Goal: Task Accomplishment & Management: Use online tool/utility

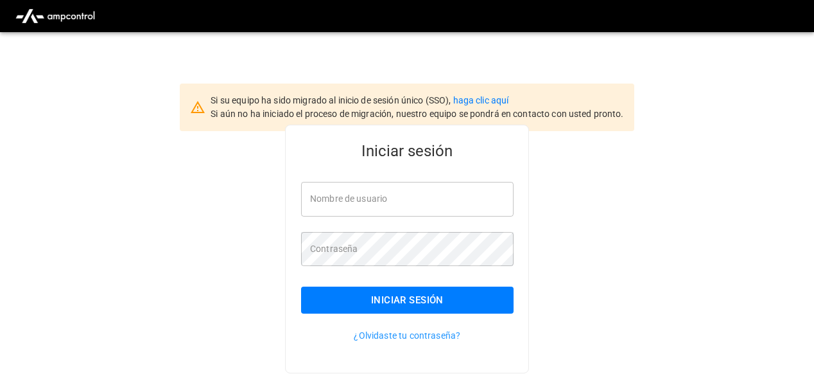
type input "**********"
click at [552, 188] on div "**********" at bounding box center [407, 269] width 814 height 277
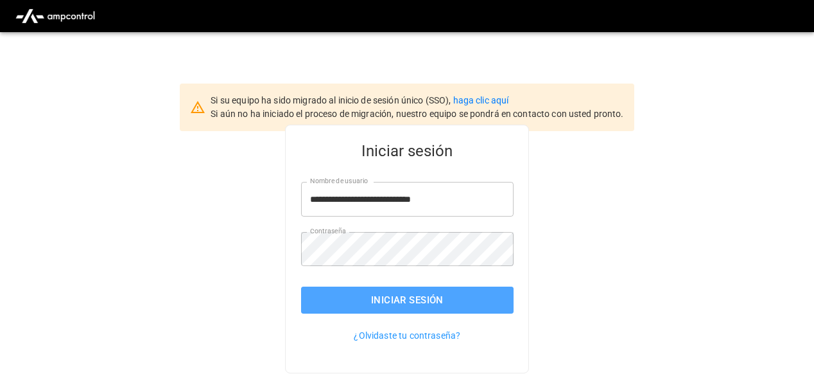
click at [410, 292] on button "Iniciar sesión" at bounding box center [407, 299] width 213 height 27
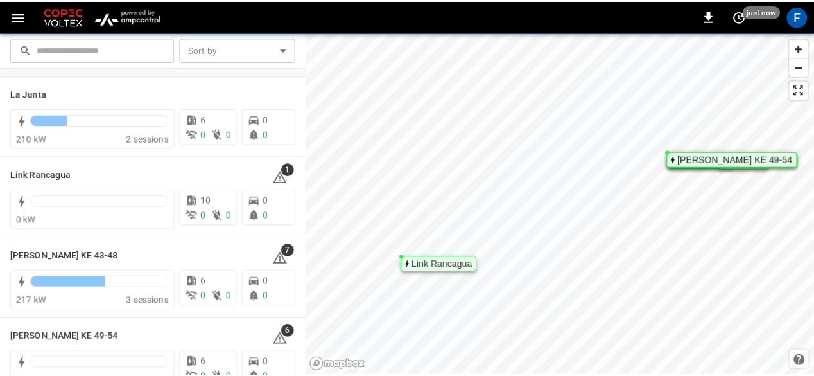
scroll to position [114, 0]
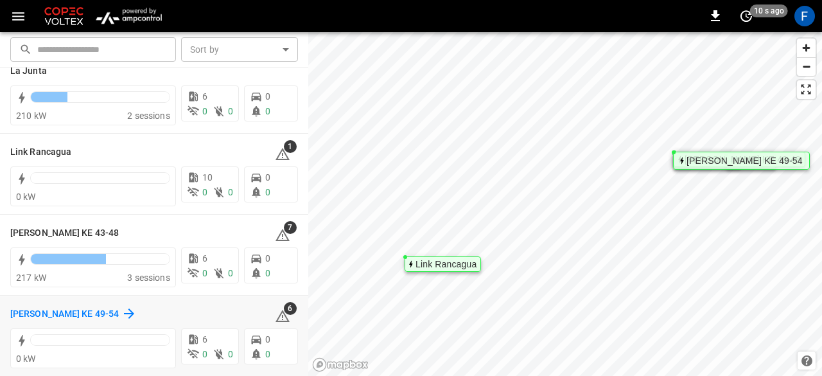
click at [52, 309] on h6 "[PERSON_NAME] KE 49-54" at bounding box center [64, 314] width 109 height 14
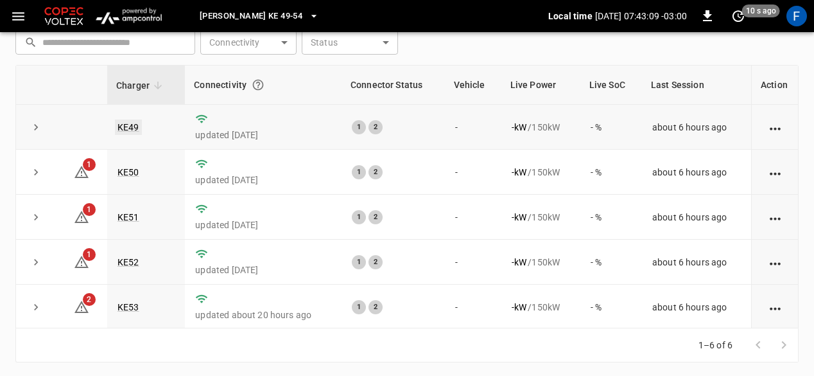
click at [125, 129] on link "KE49" at bounding box center [128, 126] width 27 height 15
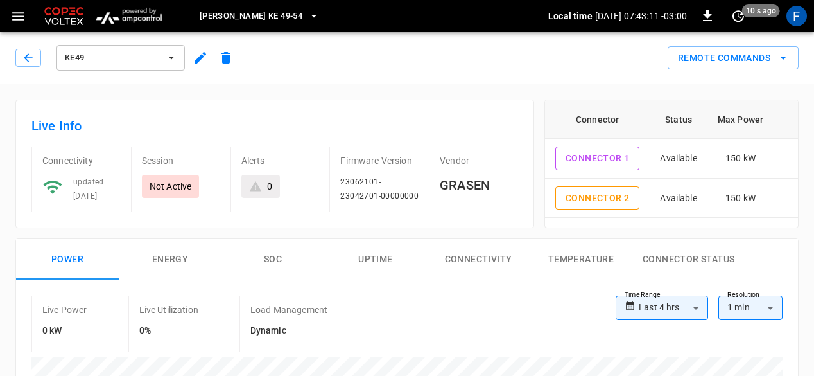
click at [195, 64] on icon "button" at bounding box center [200, 57] width 15 height 15
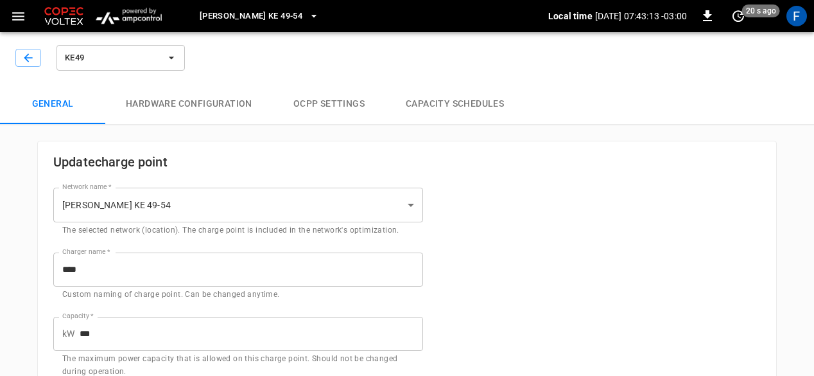
type input "**********"
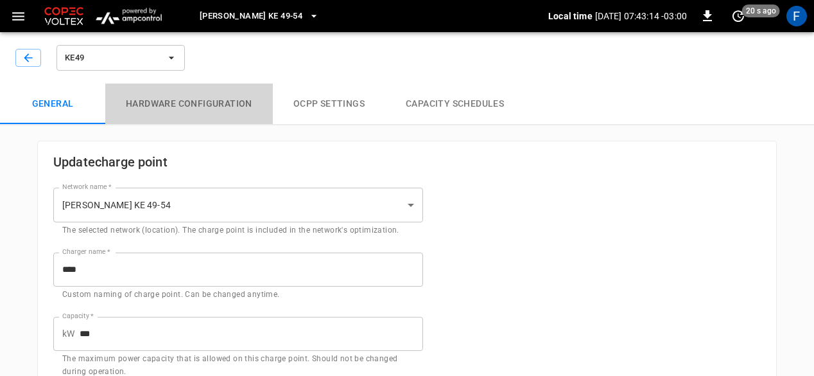
click at [212, 112] on button "Hardware configuration" at bounding box center [189, 103] width 168 height 41
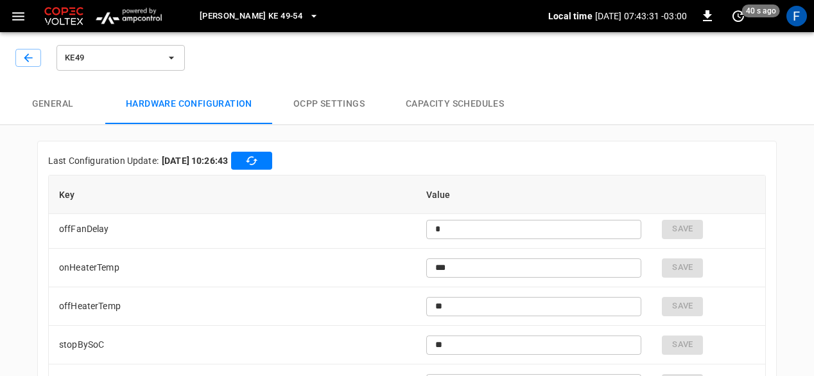
scroll to position [3189, 0]
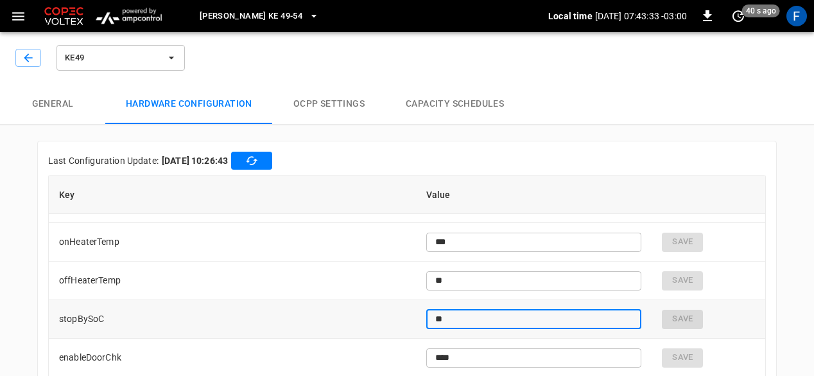
click at [532, 326] on input "**" at bounding box center [534, 319] width 216 height 24
type input "*"
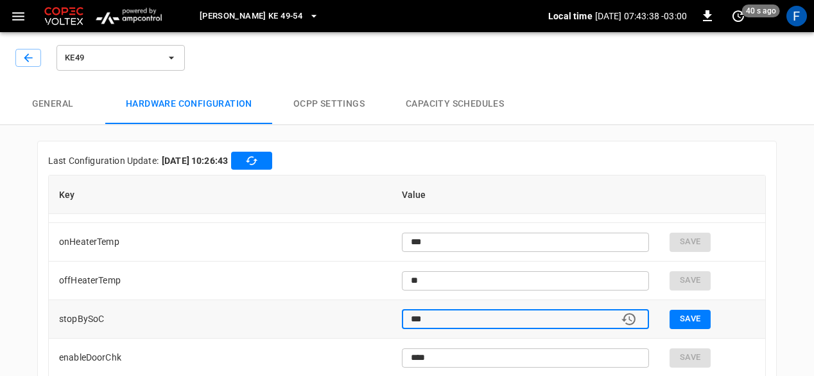
type input "***"
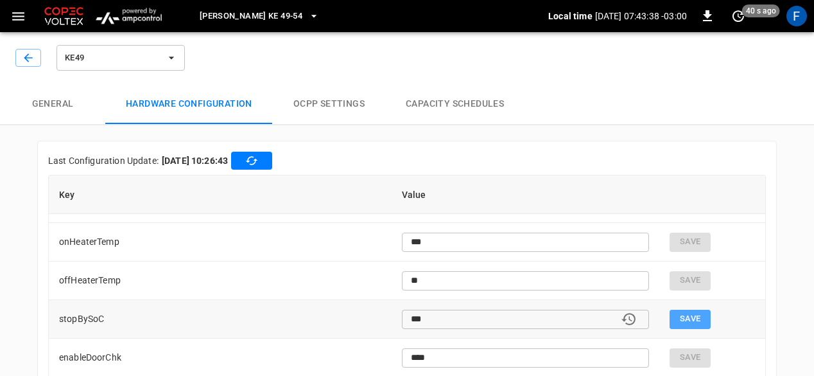
click at [670, 317] on button "Save" at bounding box center [690, 319] width 41 height 19
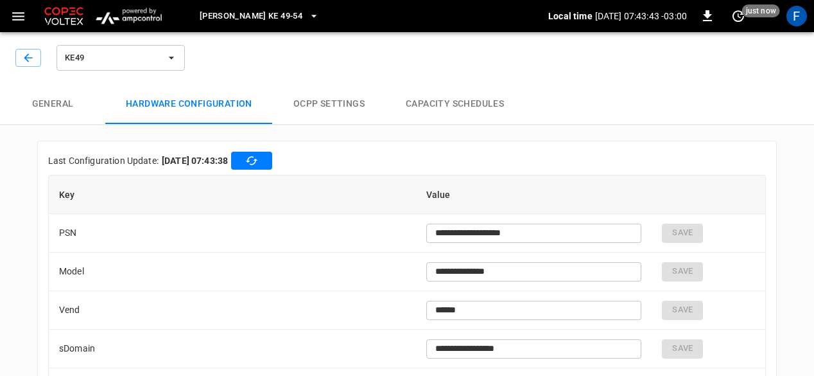
type input "***"
type input "**"
click at [23, 49] on button "button" at bounding box center [28, 58] width 26 height 18
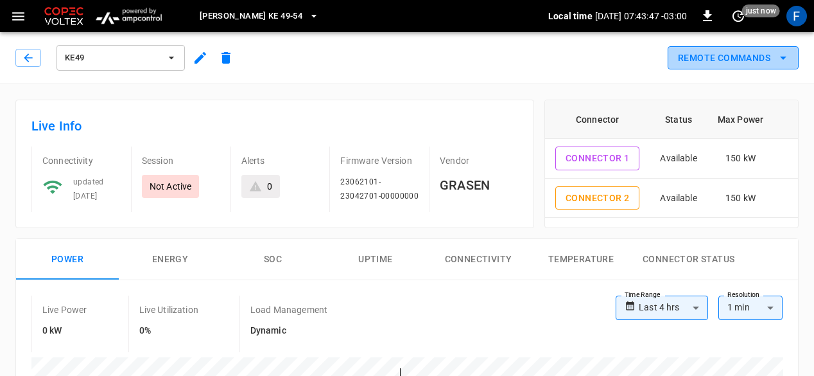
click at [686, 64] on button "Remote Commands" at bounding box center [733, 58] width 131 height 24
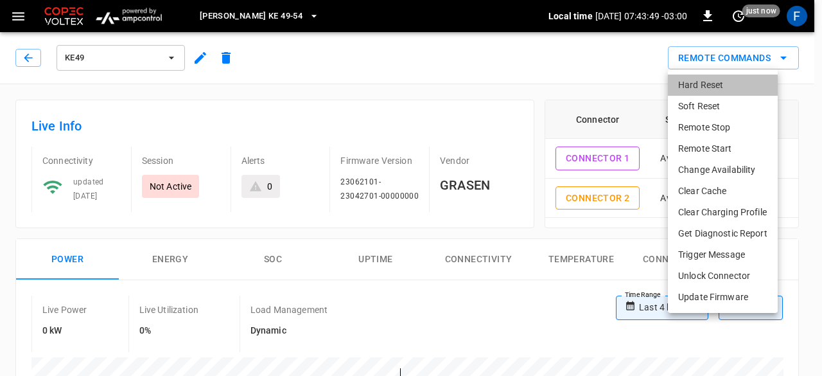
click at [686, 81] on li "Hard Reset" at bounding box center [723, 84] width 110 height 21
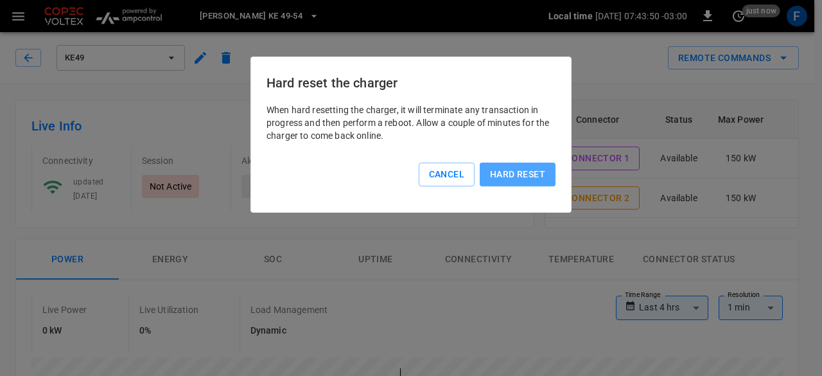
click at [520, 174] on button "Hard reset" at bounding box center [518, 174] width 76 height 24
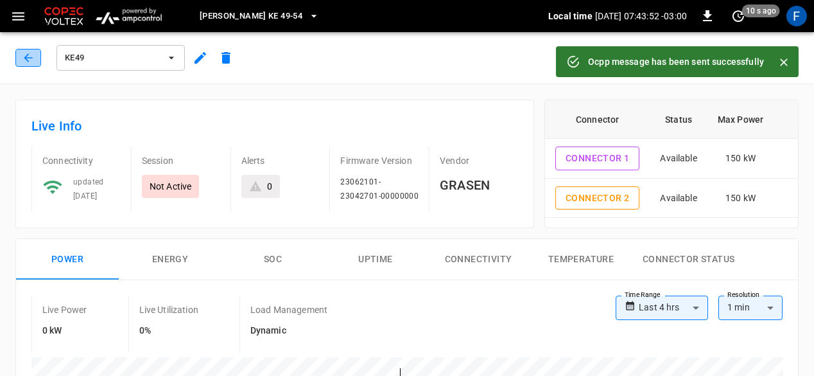
click at [21, 60] on button "button" at bounding box center [28, 58] width 26 height 18
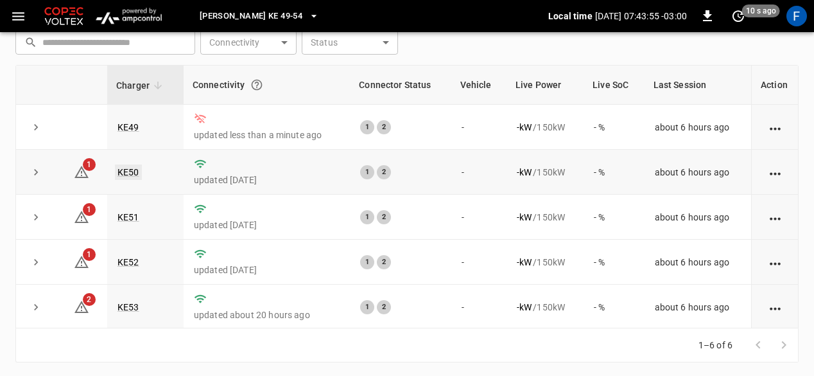
click at [128, 168] on link "KE50" at bounding box center [128, 171] width 27 height 15
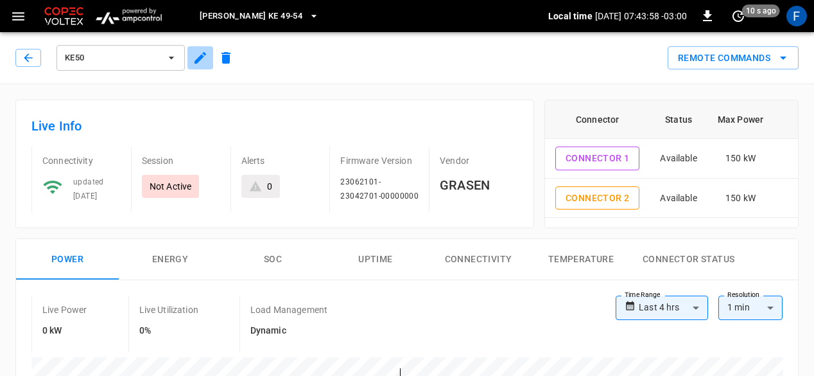
click at [200, 55] on icon "button" at bounding box center [201, 58] width 12 height 12
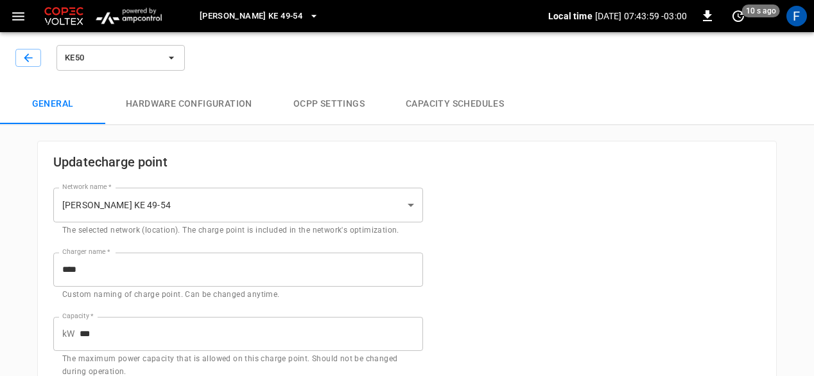
type input "**********"
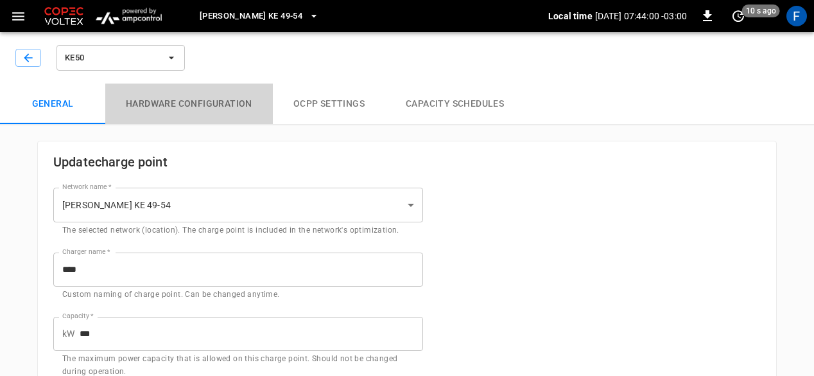
click at [222, 94] on button "Hardware configuration" at bounding box center [189, 103] width 168 height 41
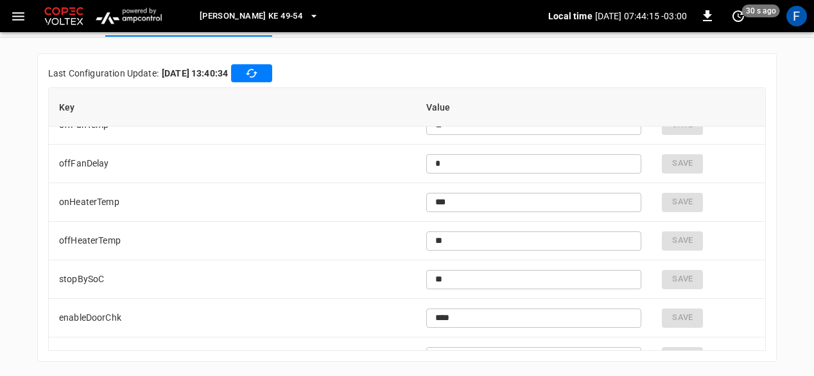
scroll to position [3171, 0]
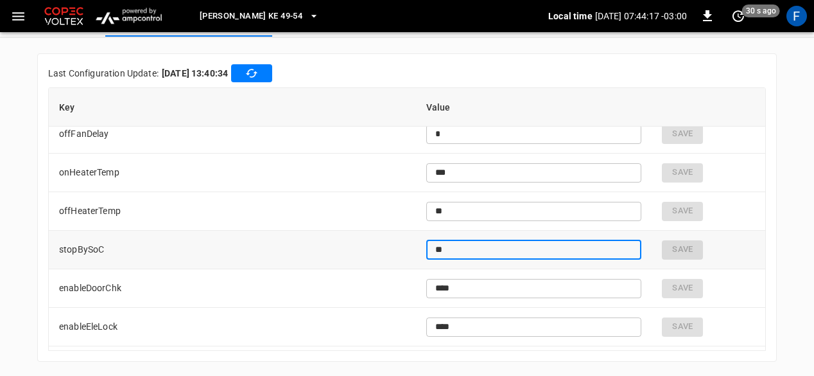
click at [465, 245] on input "**" at bounding box center [534, 250] width 216 height 24
type input "*"
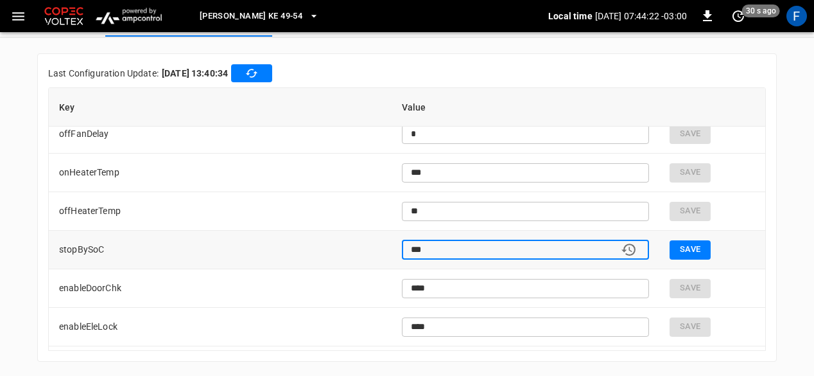
type input "***"
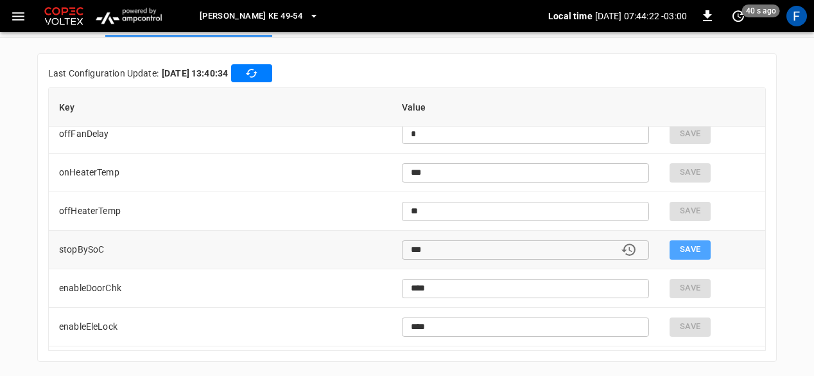
click at [670, 243] on button "Save" at bounding box center [690, 249] width 41 height 19
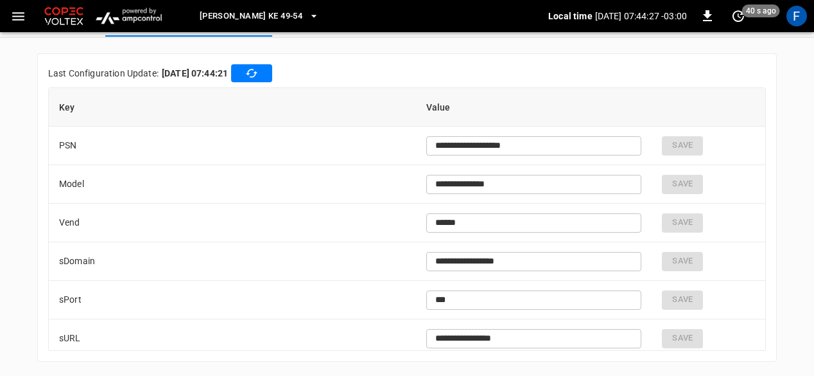
type input "***"
type input "**"
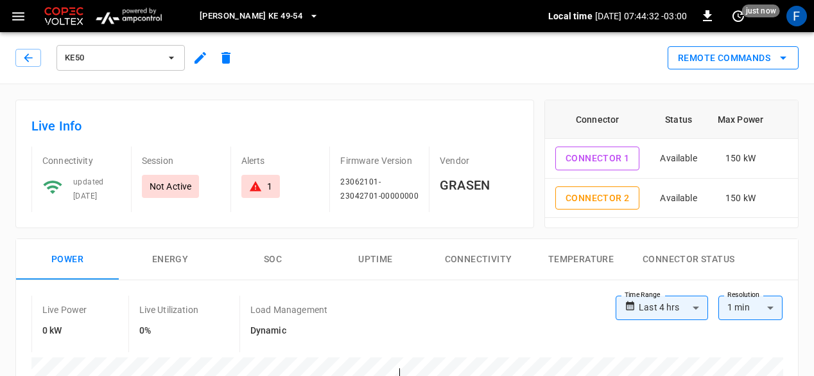
click at [674, 60] on button "Remote Commands" at bounding box center [733, 58] width 131 height 24
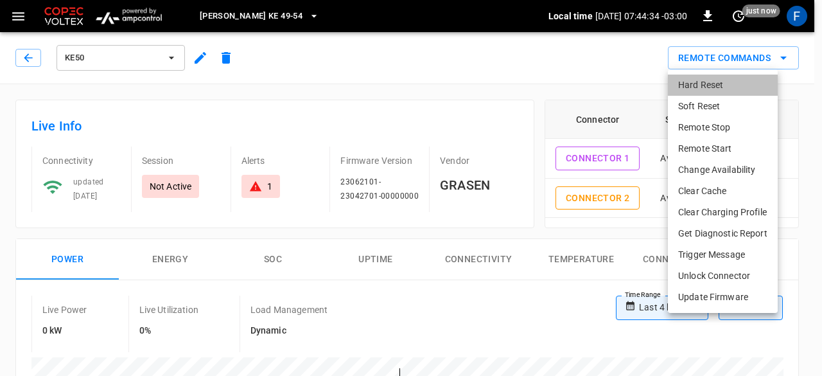
click at [682, 78] on li "Hard Reset" at bounding box center [723, 84] width 110 height 21
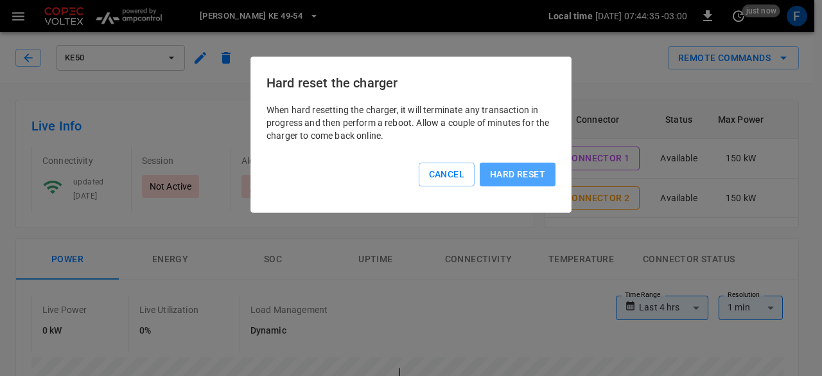
click at [512, 170] on button "Hard reset" at bounding box center [518, 174] width 76 height 24
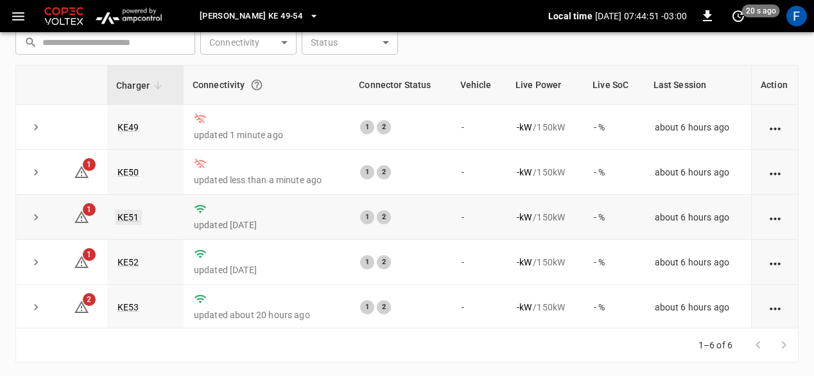
click at [129, 215] on link "KE51" at bounding box center [128, 216] width 27 height 15
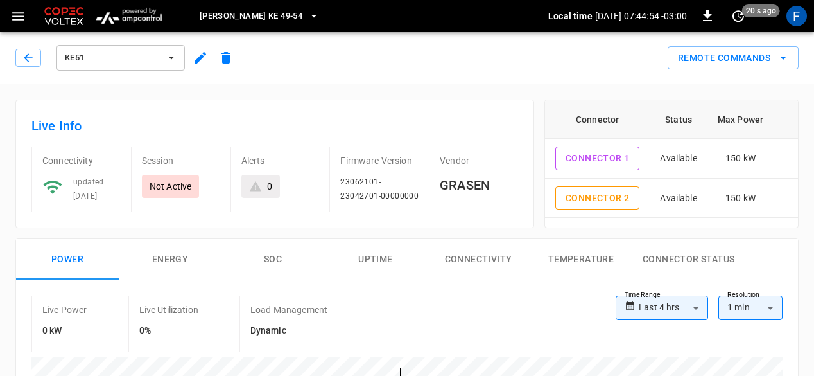
click at [271, 193] on div "0" at bounding box center [260, 186] width 39 height 23
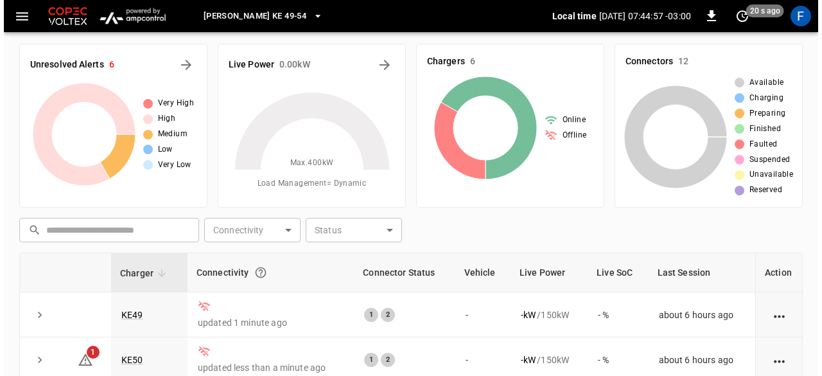
scroll to position [191, 0]
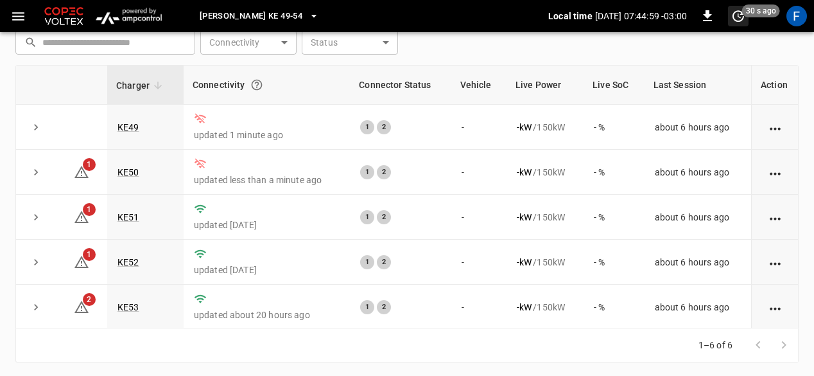
click at [738, 19] on icon "set refresh interval" at bounding box center [738, 15] width 15 height 15
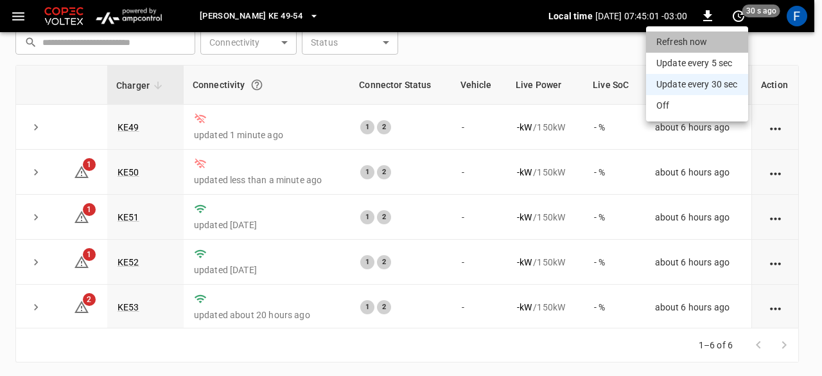
click at [716, 42] on li "Refresh now" at bounding box center [697, 41] width 102 height 21
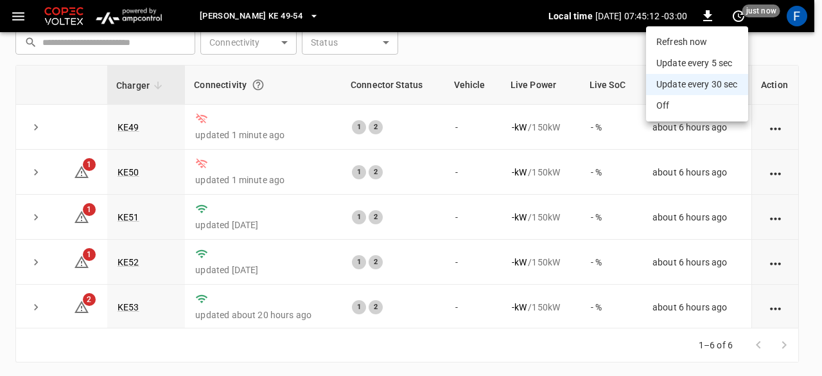
click at [680, 68] on li "Update every 5 sec" at bounding box center [697, 63] width 102 height 21
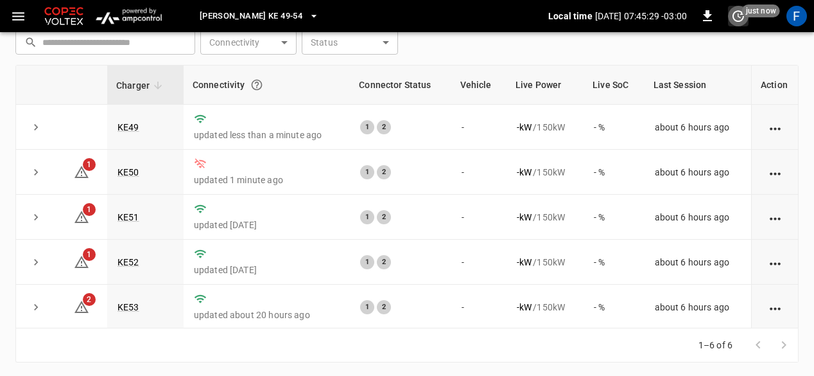
click at [742, 19] on icon "set refresh interval" at bounding box center [739, 16] width 12 height 12
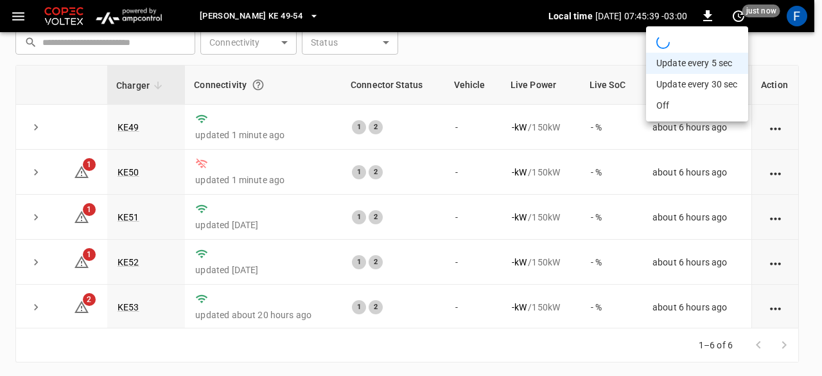
click at [476, 61] on div at bounding box center [411, 188] width 822 height 376
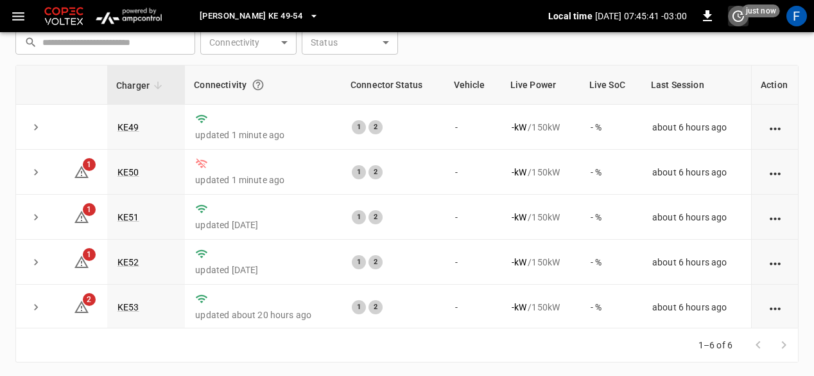
click at [732, 19] on icon "set refresh interval" at bounding box center [738, 15] width 15 height 15
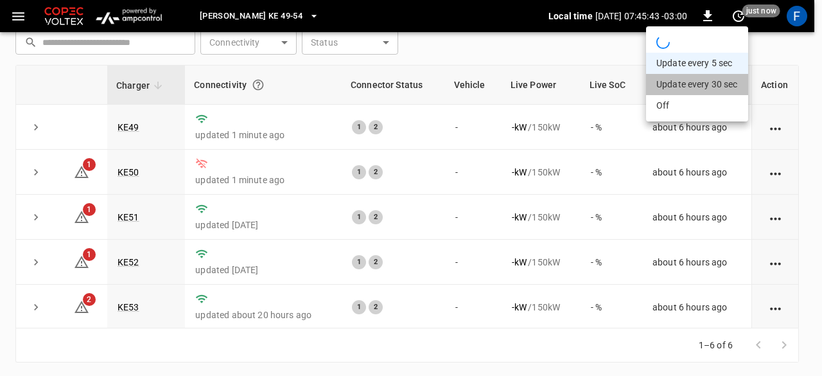
click at [701, 83] on li "Update every 30 sec" at bounding box center [697, 84] width 102 height 21
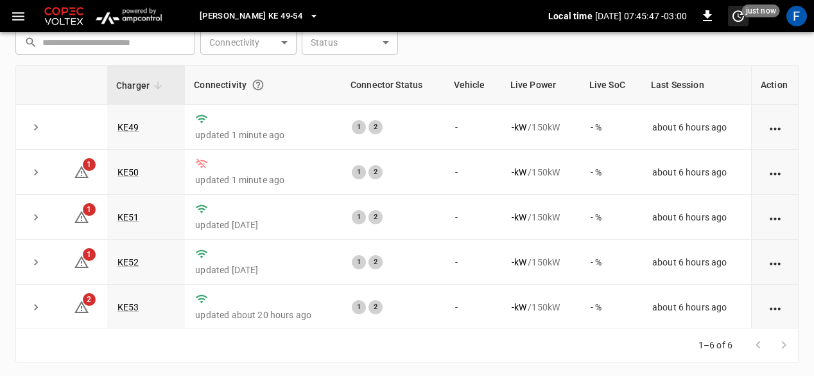
click at [749, 12] on span "just now" at bounding box center [761, 10] width 38 height 13
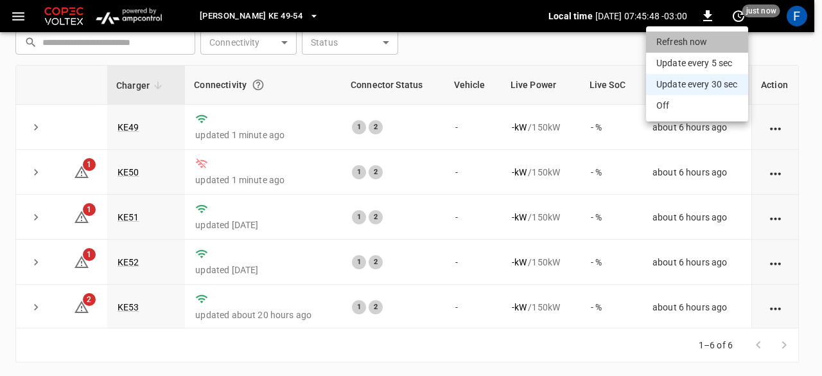
click at [704, 37] on li "Refresh now" at bounding box center [697, 41] width 102 height 21
click at [679, 47] on li "Refresh now" at bounding box center [697, 41] width 102 height 21
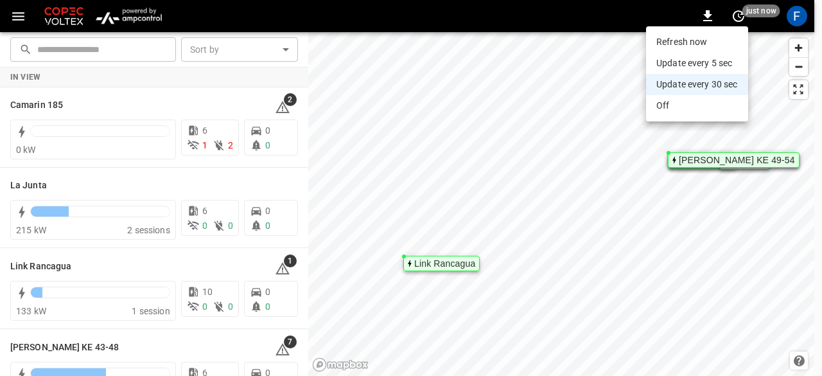
drag, startPoint x: 303, startPoint y: 249, endPoint x: 298, endPoint y: 276, distance: 28.1
click at [298, 276] on div at bounding box center [411, 188] width 822 height 376
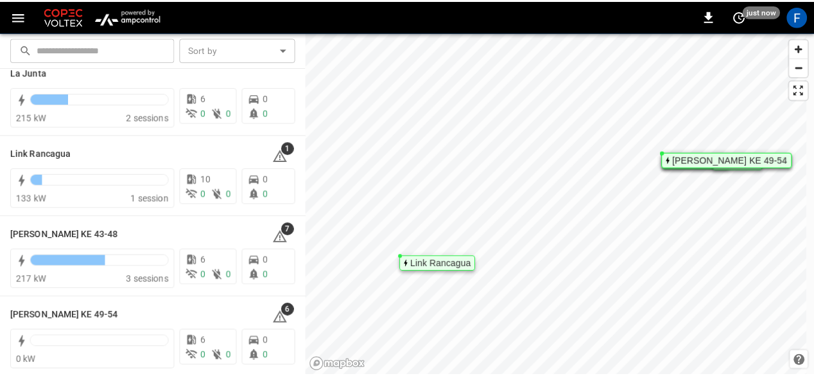
scroll to position [114, 0]
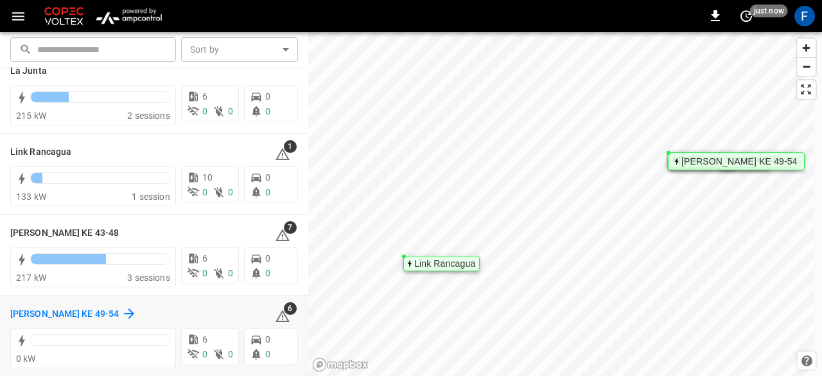
click at [68, 307] on h6 "[PERSON_NAME] KE 49-54" at bounding box center [64, 314] width 109 height 14
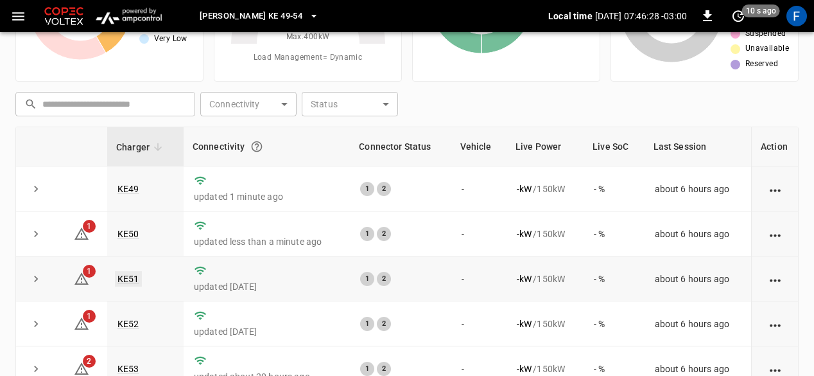
click at [130, 279] on link "KE51" at bounding box center [128, 278] width 27 height 15
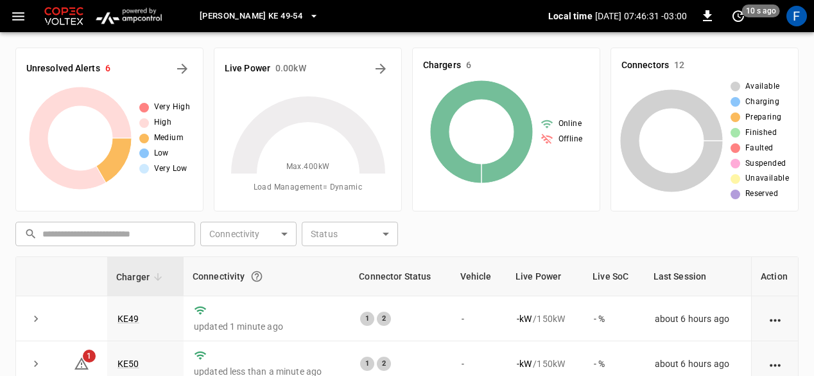
scroll to position [130, 0]
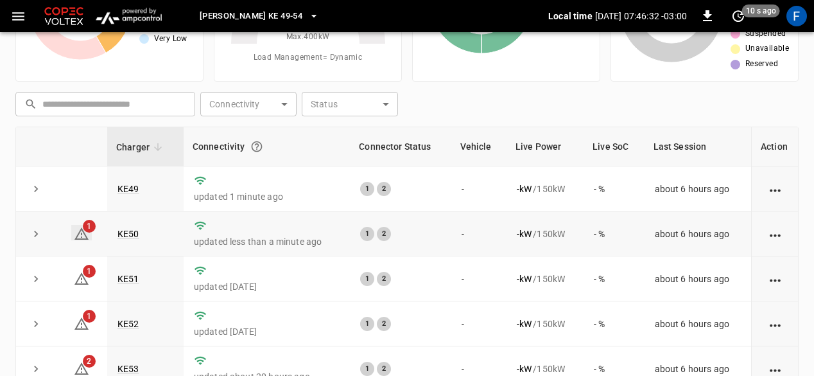
click at [86, 227] on span "1" at bounding box center [89, 226] width 13 height 13
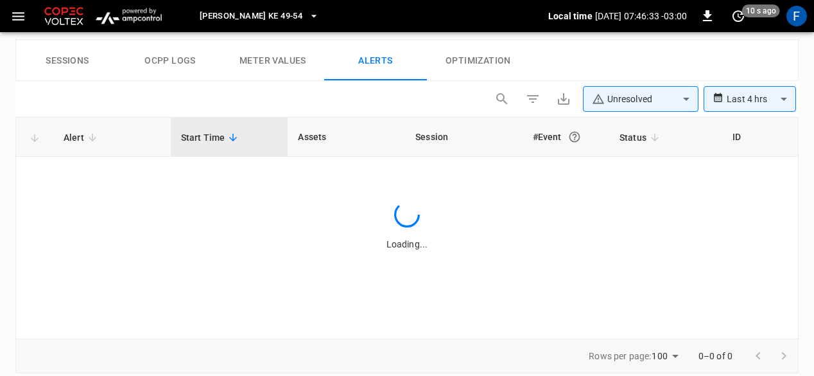
scroll to position [612, 0]
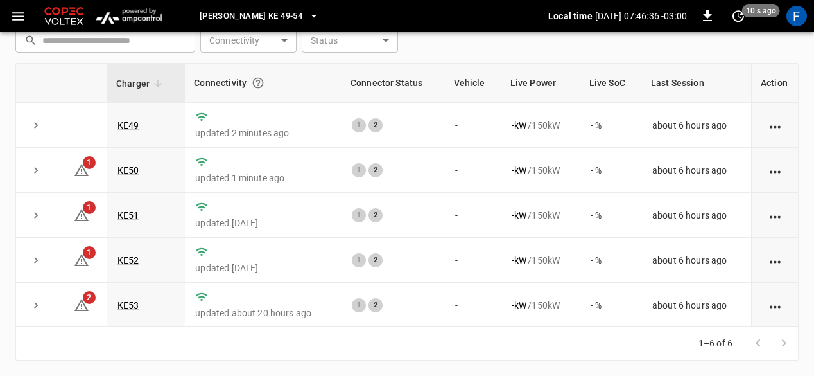
scroll to position [130, 0]
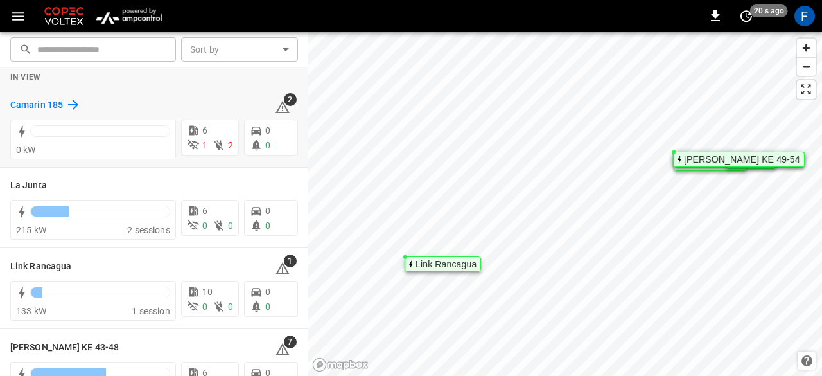
click at [32, 106] on h6 "Camarin 185" at bounding box center [36, 105] width 53 height 14
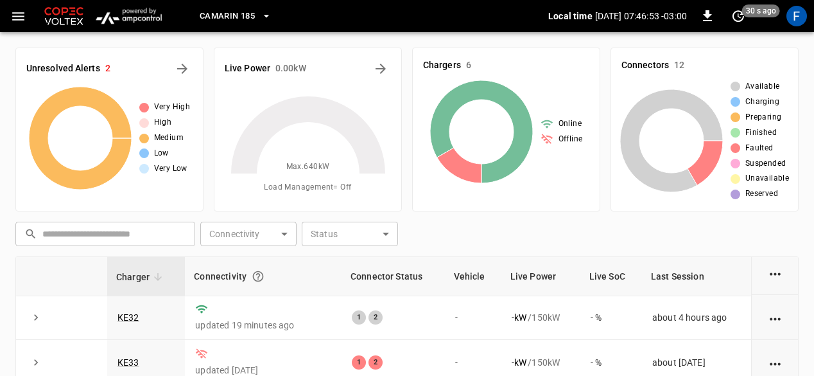
scroll to position [193, 0]
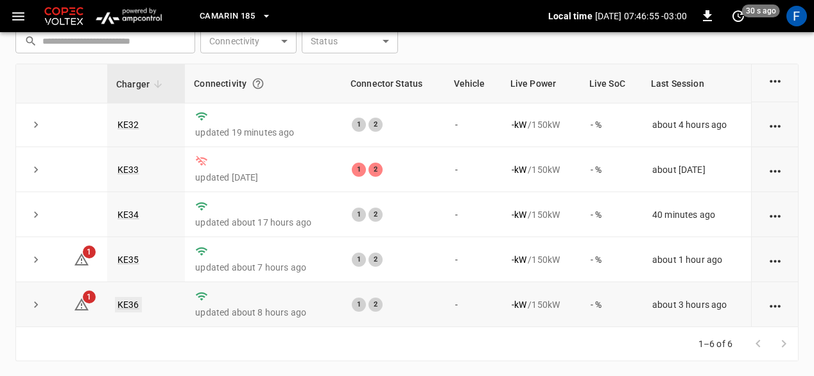
click at [121, 302] on link "KE36" at bounding box center [128, 304] width 27 height 15
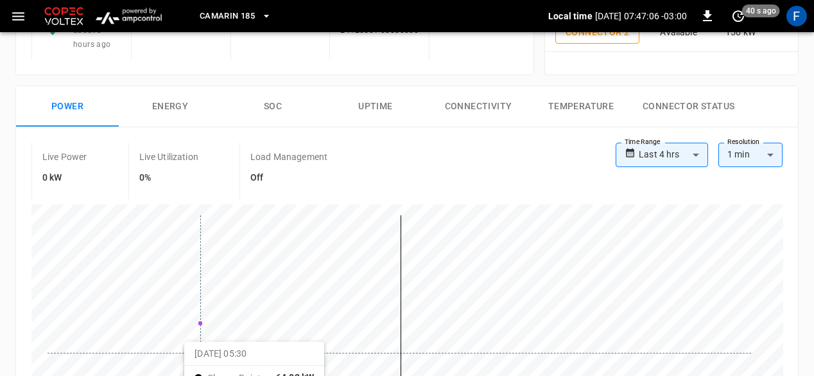
scroll to position [165, 0]
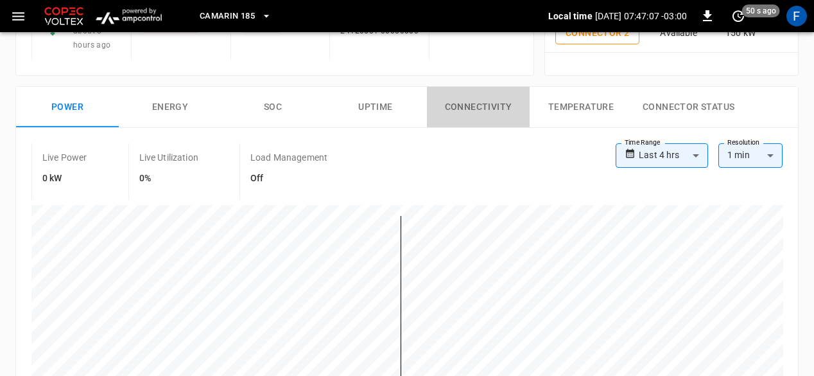
click at [470, 109] on button "Connectivity" at bounding box center [478, 107] width 103 height 41
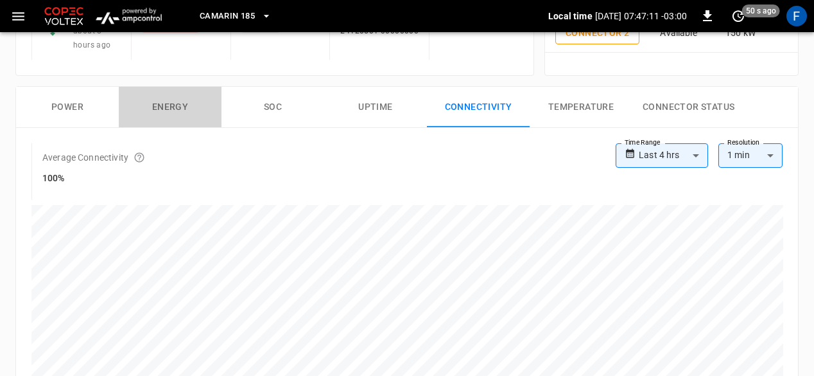
click at [159, 102] on button "Energy" at bounding box center [170, 107] width 103 height 41
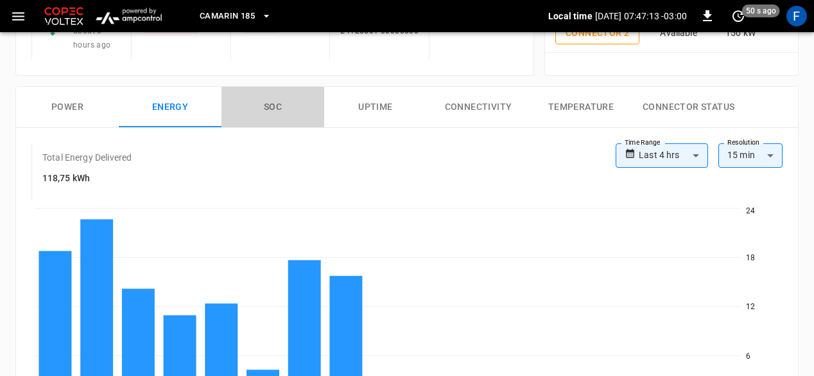
click at [250, 109] on button "SOC" at bounding box center [273, 107] width 103 height 41
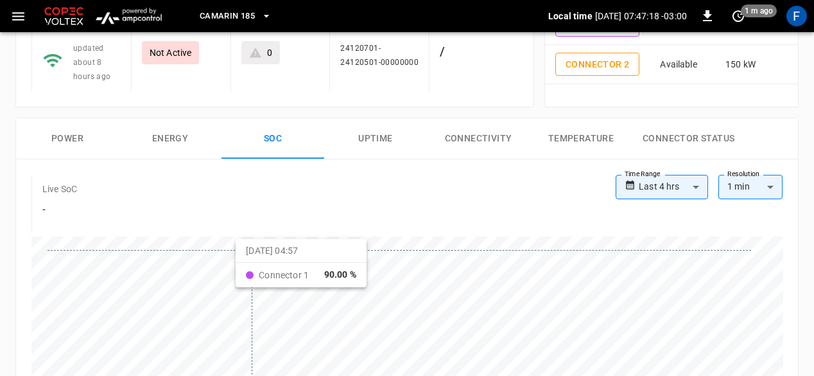
scroll to position [126, 0]
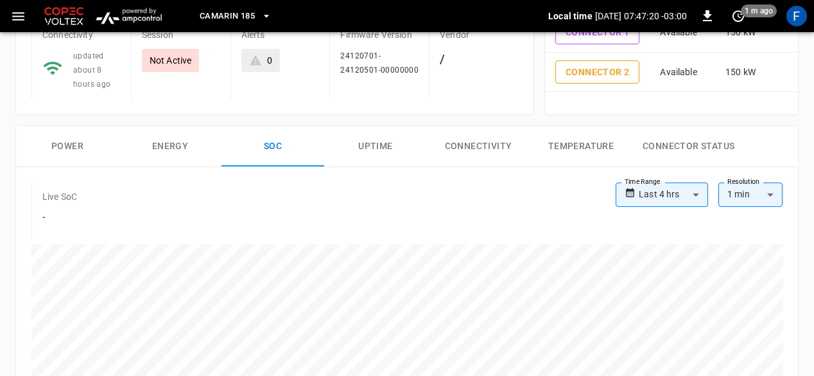
click at [76, 137] on button "Power" at bounding box center [67, 146] width 103 height 41
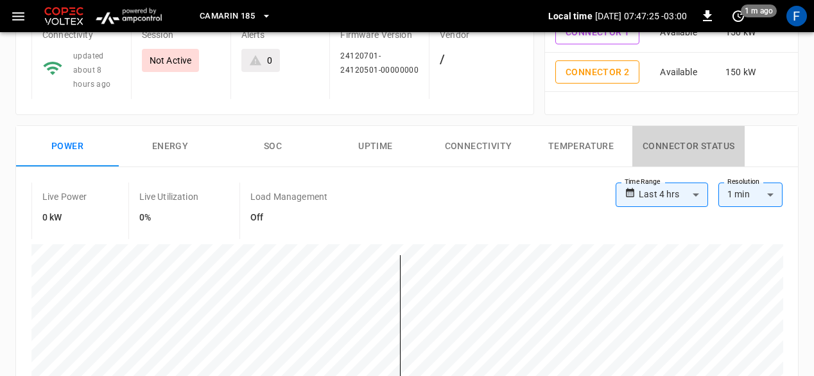
click at [665, 153] on button "Connector Status" at bounding box center [689, 146] width 112 height 41
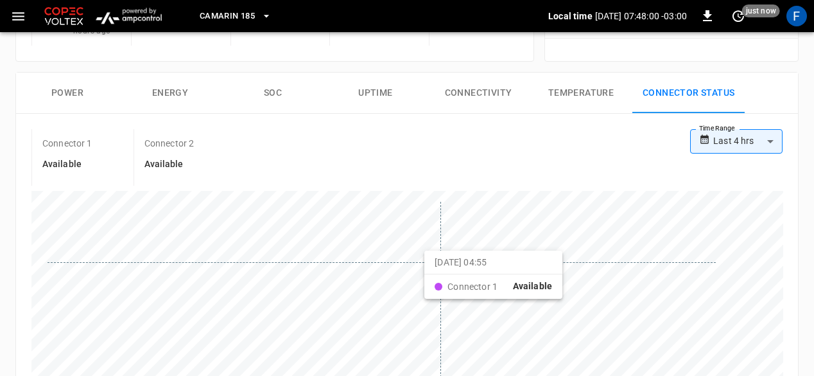
scroll to position [0, 0]
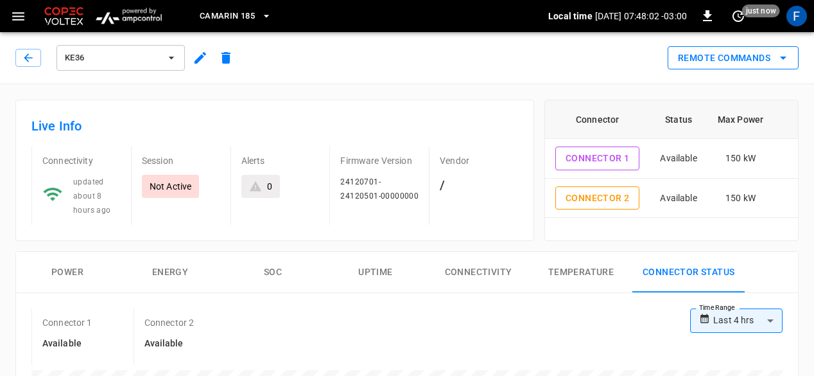
click at [706, 53] on button "Remote Commands" at bounding box center [733, 58] width 131 height 24
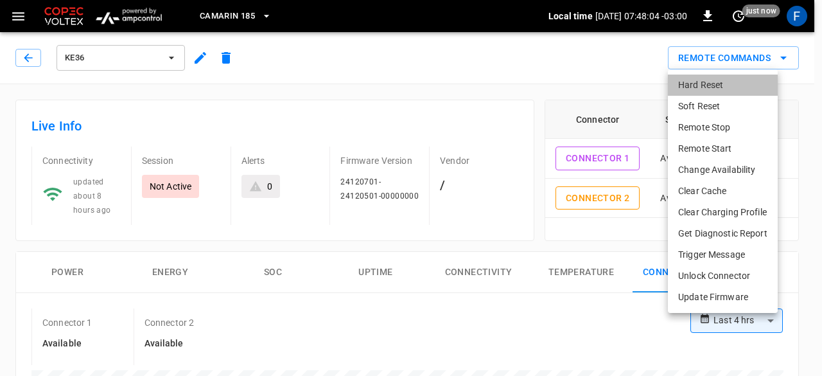
click at [691, 86] on li "Hard Reset" at bounding box center [723, 84] width 110 height 21
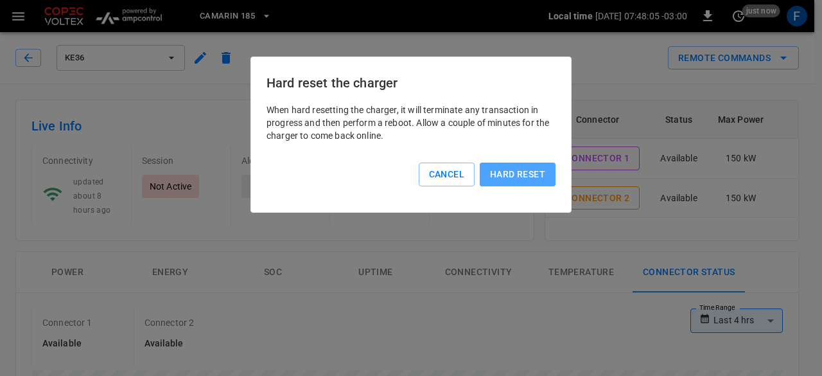
click at [501, 172] on button "Hard reset" at bounding box center [518, 174] width 76 height 24
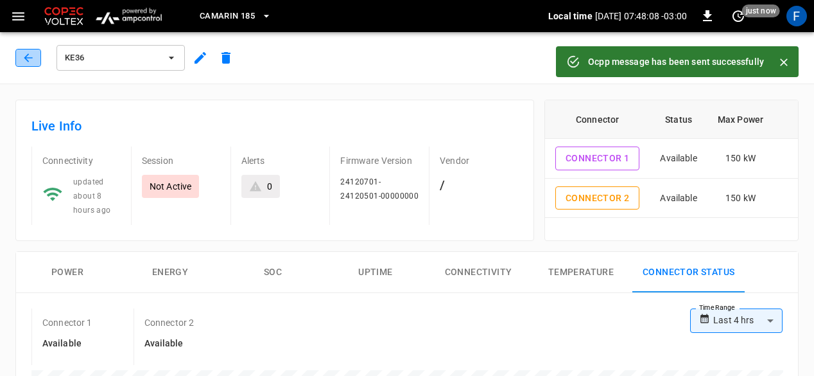
click at [30, 59] on icon "button" at bounding box center [28, 57] width 13 height 13
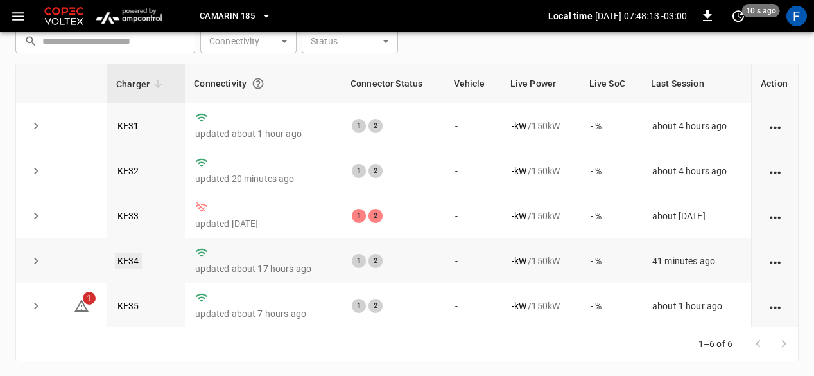
scroll to position [46, 0]
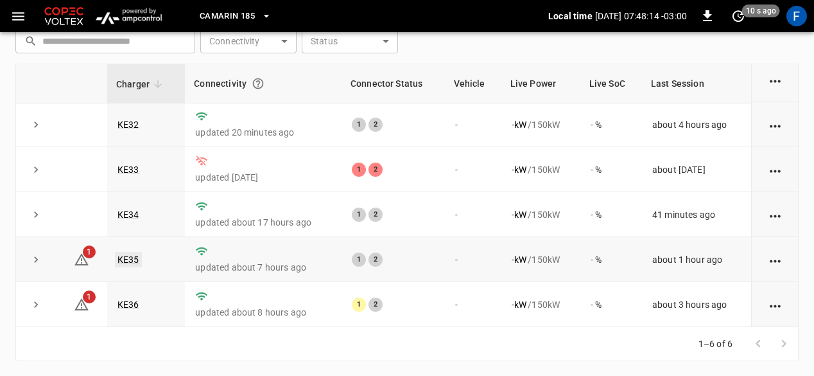
click at [137, 257] on link "KE35" at bounding box center [128, 259] width 27 height 15
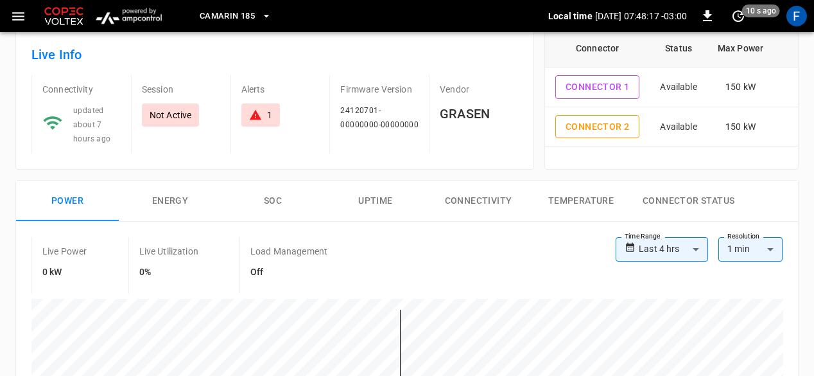
scroll to position [74, 0]
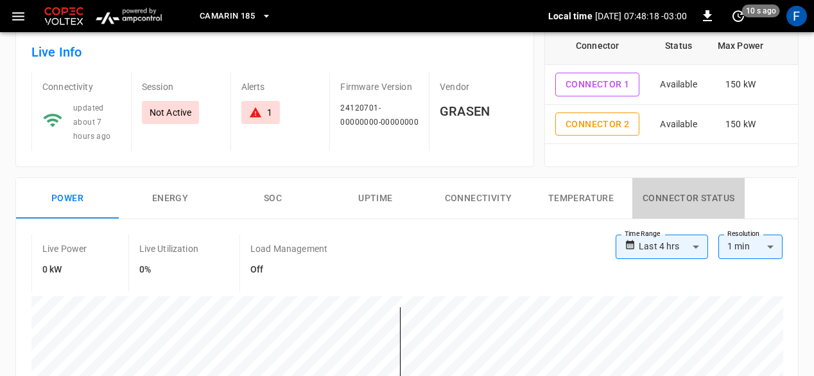
click at [654, 201] on button "Connector Status" at bounding box center [689, 198] width 112 height 41
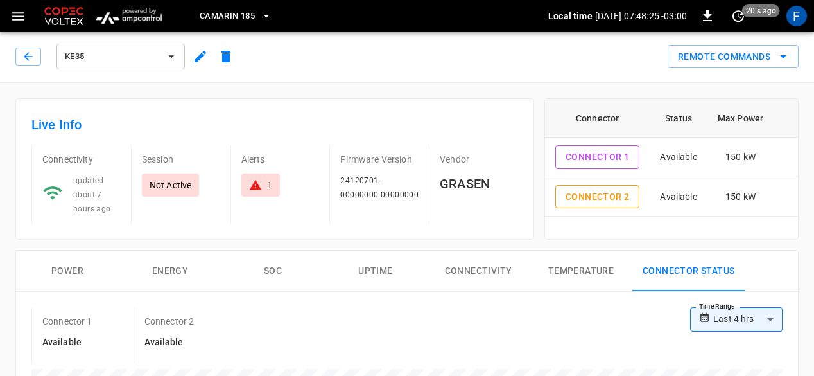
scroll to position [0, 0]
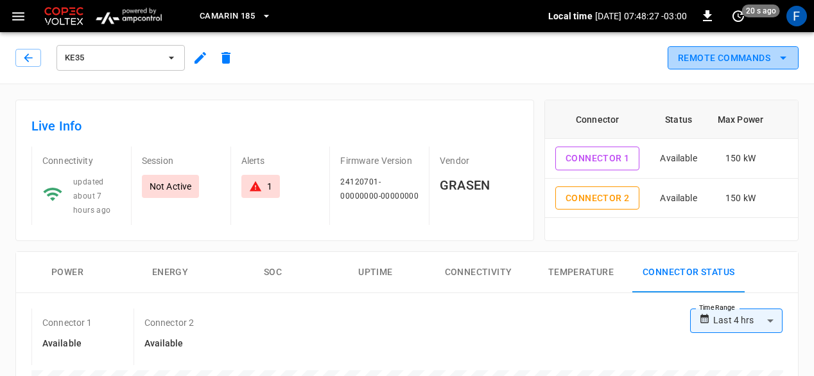
click at [693, 57] on button "Remote Commands" at bounding box center [733, 58] width 131 height 24
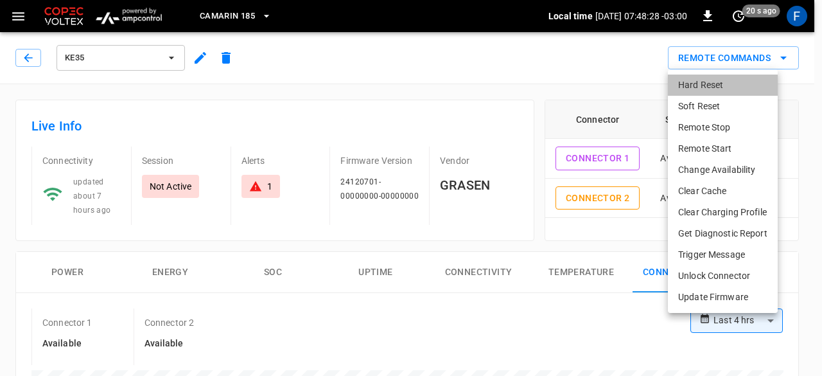
click at [688, 83] on li "Hard Reset" at bounding box center [723, 84] width 110 height 21
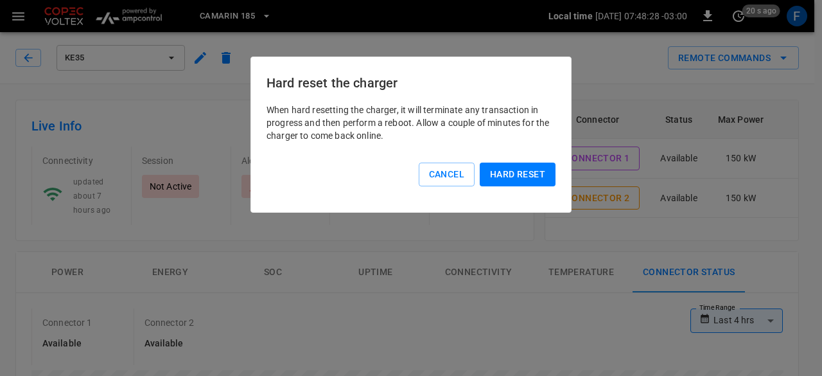
click at [528, 161] on div "Hard reset" at bounding box center [515, 171] width 81 height 29
click at [521, 168] on button "Hard reset" at bounding box center [518, 174] width 76 height 24
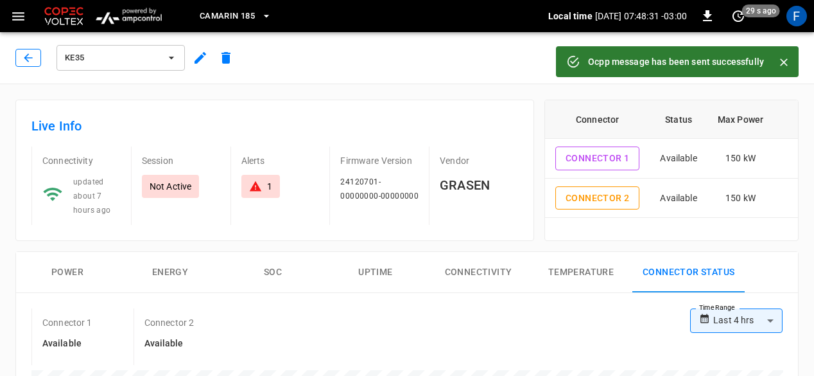
click at [20, 57] on button "button" at bounding box center [28, 58] width 26 height 18
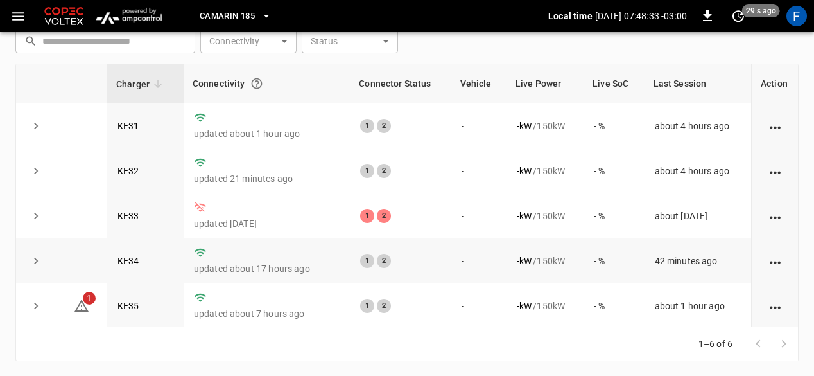
scroll to position [46, 0]
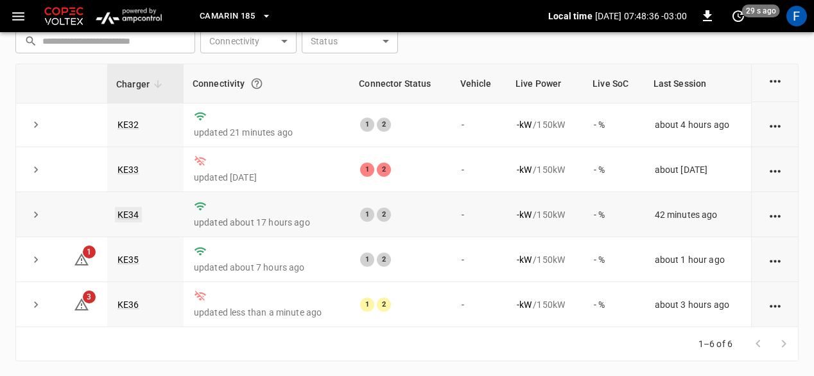
click at [126, 213] on link "KE34" at bounding box center [128, 214] width 27 height 15
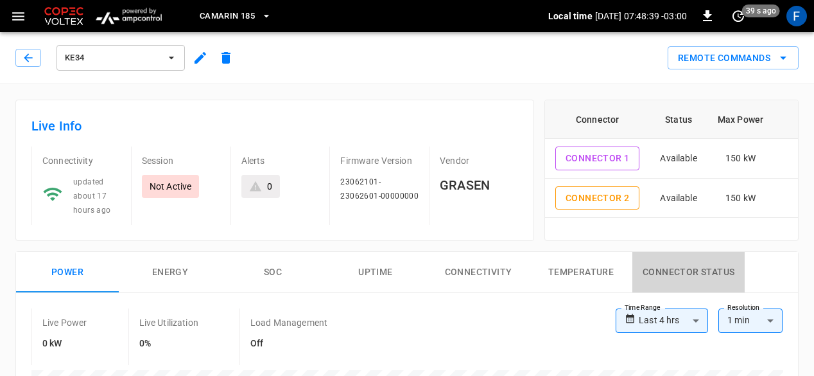
click at [687, 270] on button "Connector Status" at bounding box center [689, 272] width 112 height 41
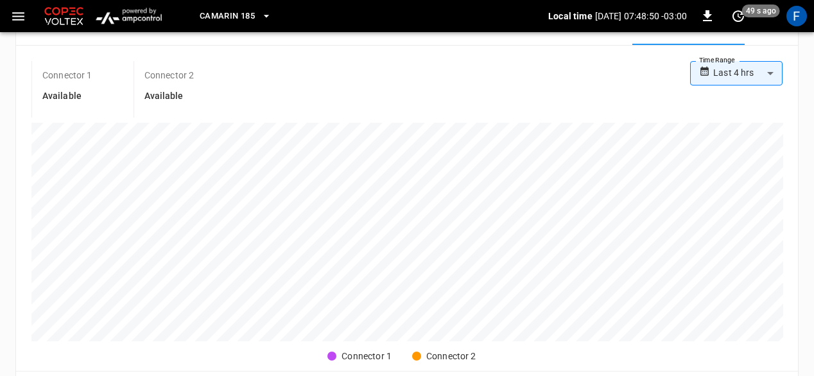
scroll to position [245, 0]
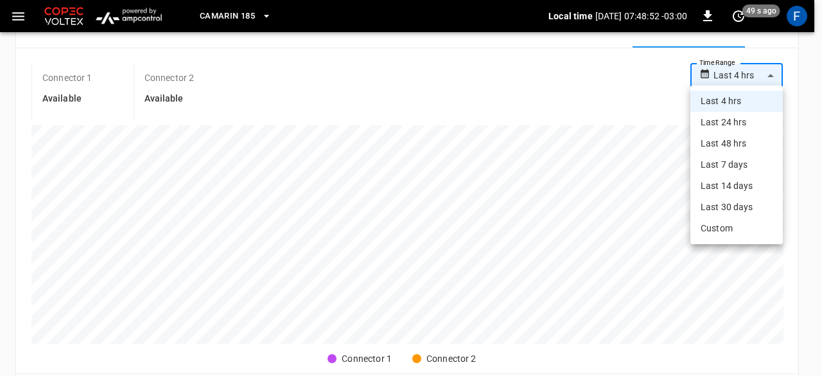
click at [728, 69] on body "**********" at bounding box center [411, 294] width 822 height 1078
click at [722, 116] on li "Last 24 hrs" at bounding box center [736, 122] width 92 height 21
type input "**********"
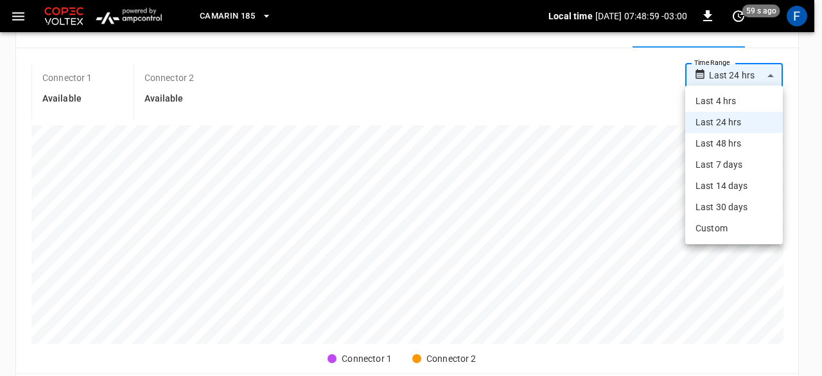
click at [739, 83] on body "**********" at bounding box center [411, 294] width 822 height 1078
click at [729, 97] on li "Last 4 hrs" at bounding box center [734, 101] width 98 height 21
type input "**********"
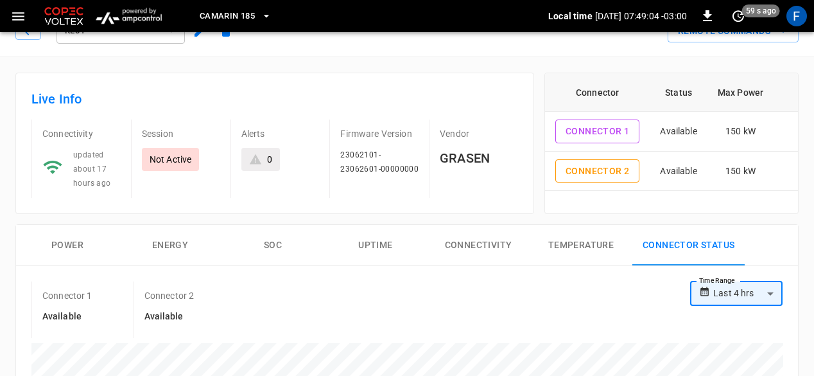
scroll to position [0, 0]
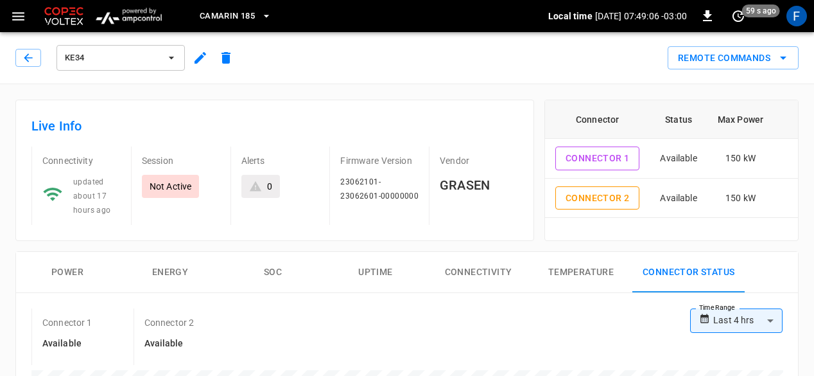
click at [712, 73] on div "KE34 Remote Commands" at bounding box center [404, 55] width 819 height 57
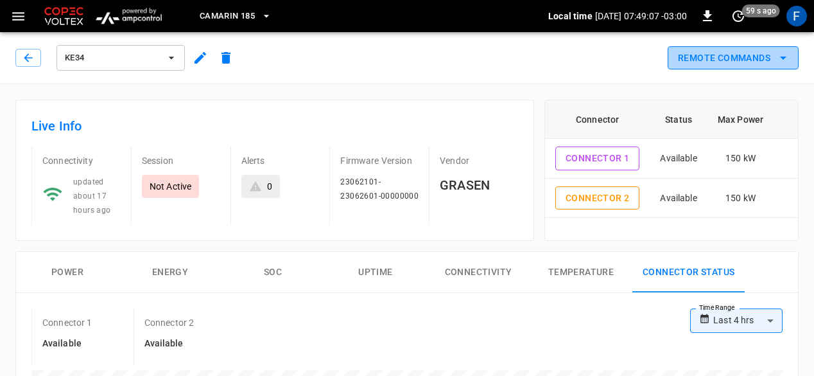
click at [720, 65] on button "Remote Commands" at bounding box center [733, 58] width 131 height 24
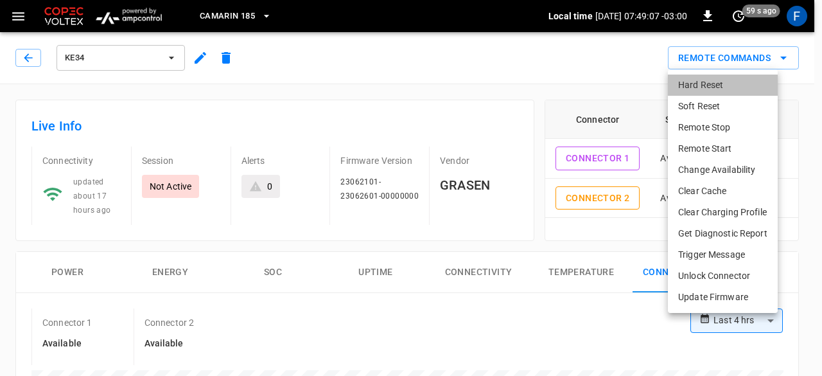
click at [709, 80] on li "Hard Reset" at bounding box center [723, 84] width 110 height 21
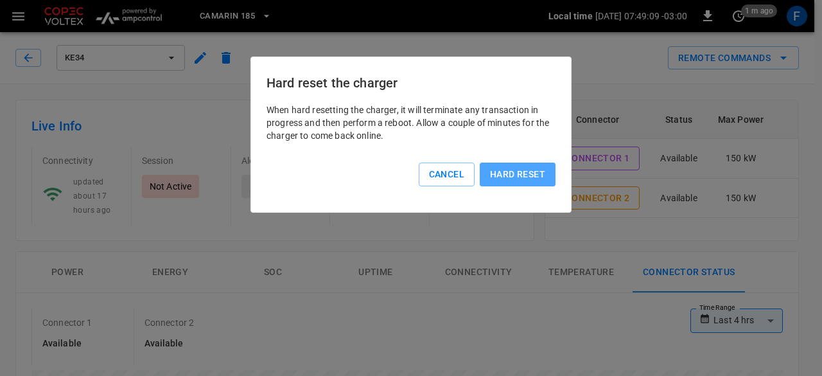
click at [499, 175] on button "Hard reset" at bounding box center [518, 174] width 76 height 24
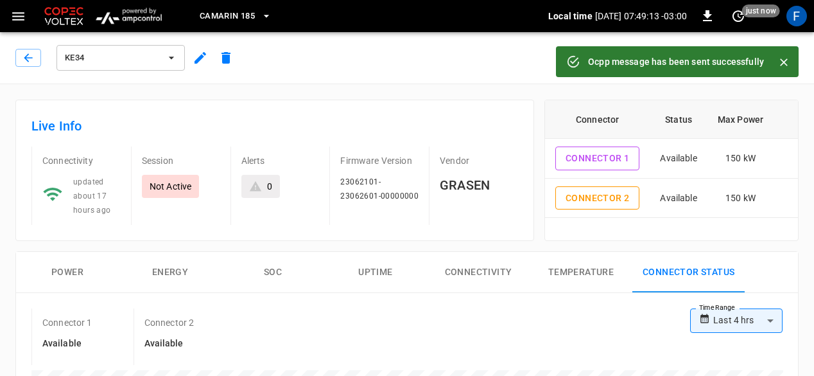
click at [41, 55] on div "KE34" at bounding box center [126, 57] width 223 height 31
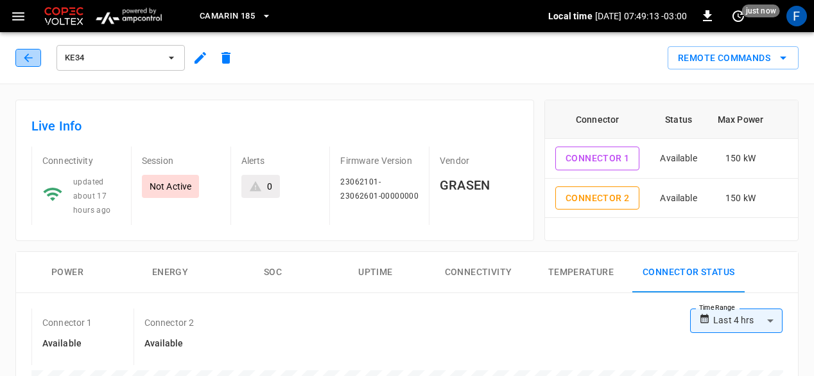
click at [23, 62] on icon "button" at bounding box center [28, 57] width 13 height 13
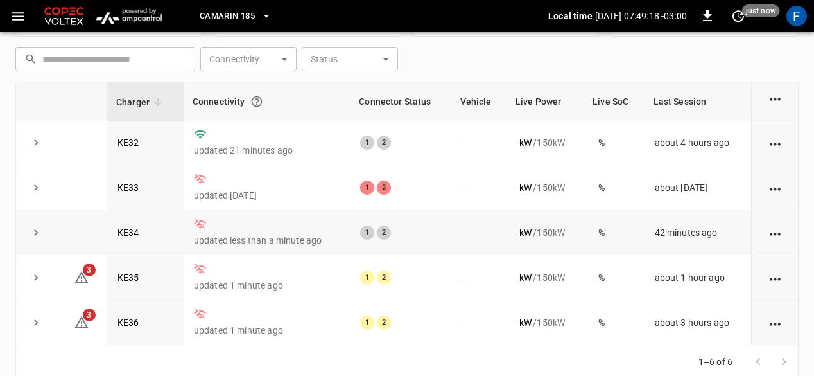
scroll to position [176, 0]
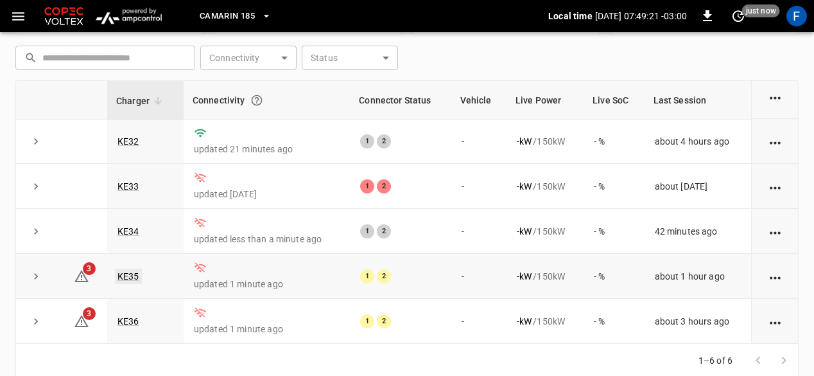
click at [133, 272] on link "KE35" at bounding box center [128, 275] width 27 height 15
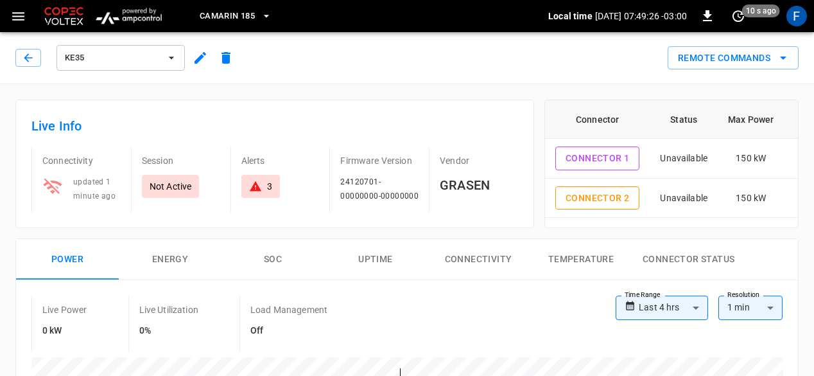
click at [249, 175] on div "3" at bounding box center [260, 186] width 39 height 23
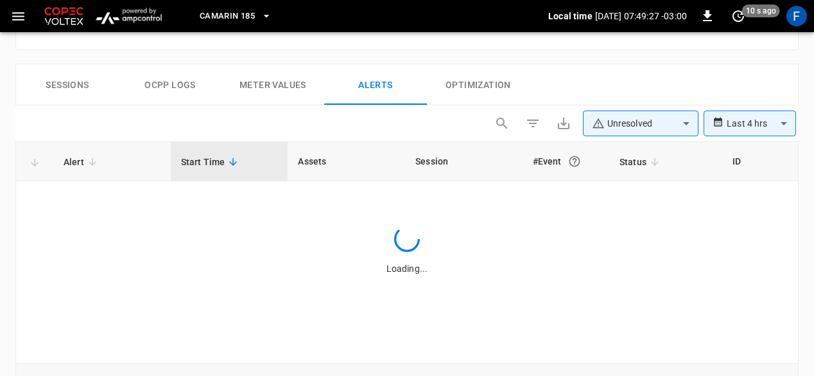
scroll to position [612, 0]
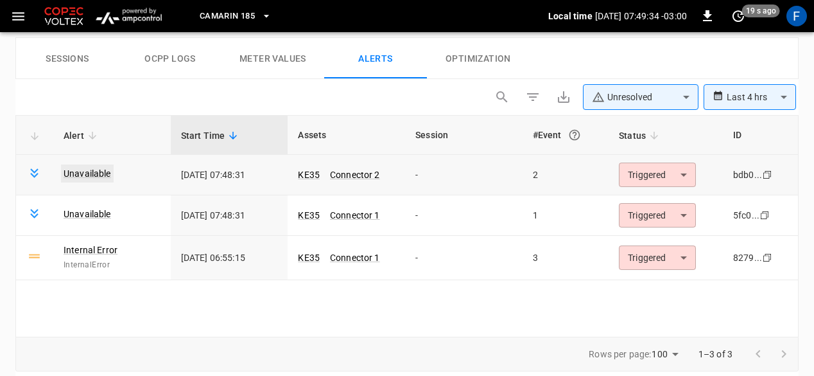
click at [99, 175] on link "Unavailable" at bounding box center [87, 173] width 53 height 18
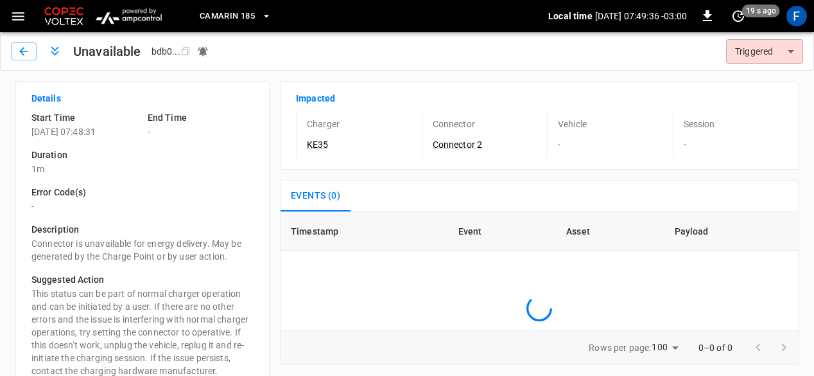
scroll to position [22, 0]
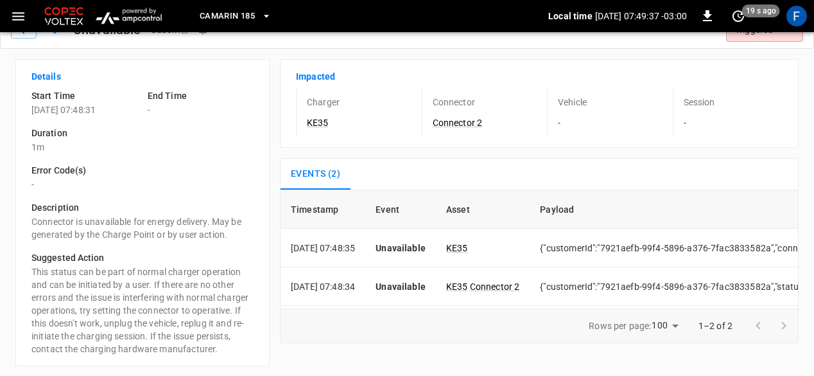
click at [100, 175] on h6 "Error Code(s)" at bounding box center [142, 171] width 222 height 14
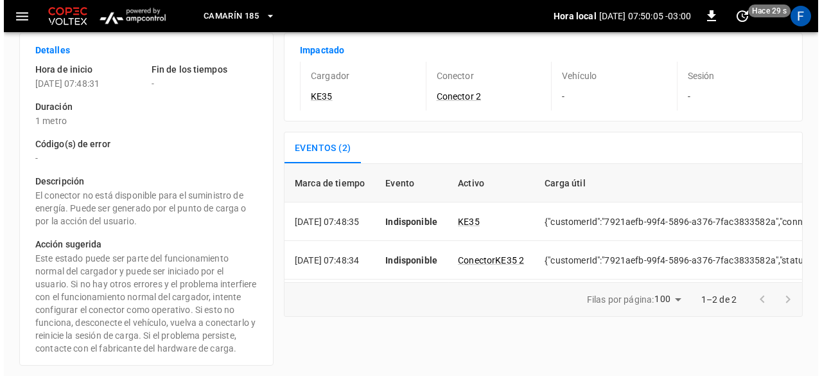
scroll to position [0, 0]
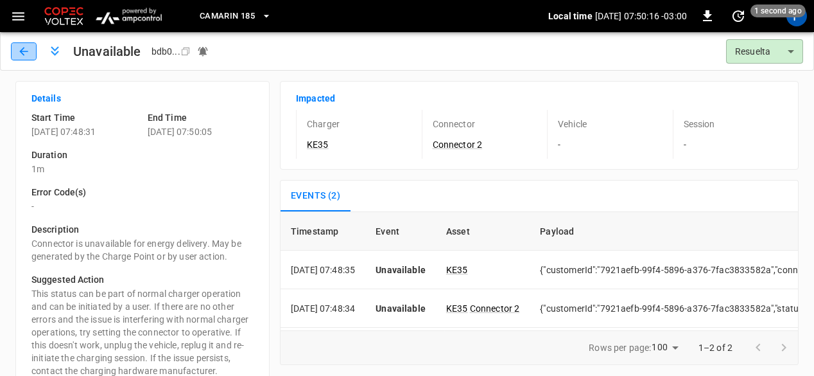
click at [24, 55] on icon "button" at bounding box center [23, 51] width 13 height 13
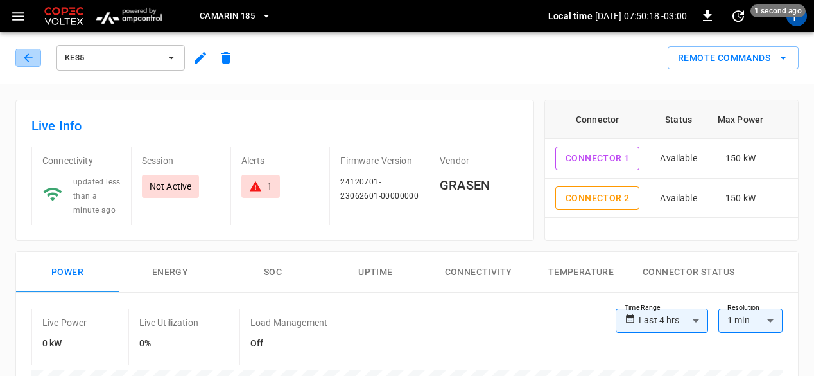
click at [24, 55] on icon "button" at bounding box center [28, 57] width 13 height 13
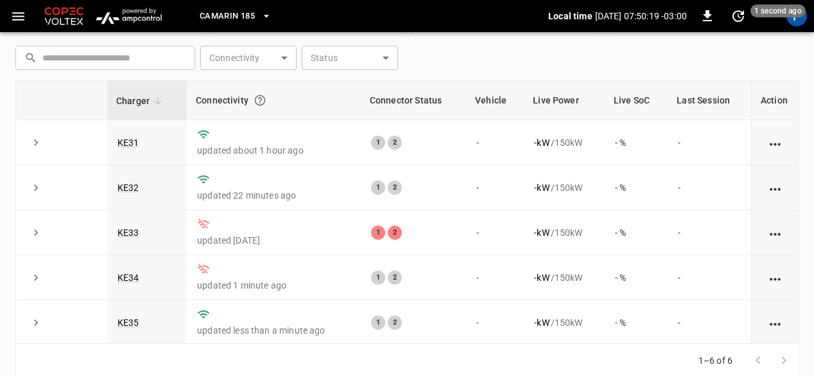
scroll to position [46, 0]
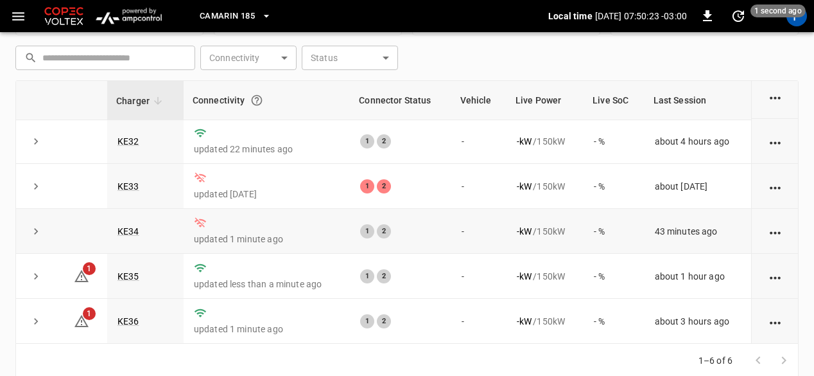
click at [132, 236] on td "KE34" at bounding box center [145, 231] width 76 height 45
click at [132, 231] on link "KE34" at bounding box center [128, 230] width 27 height 15
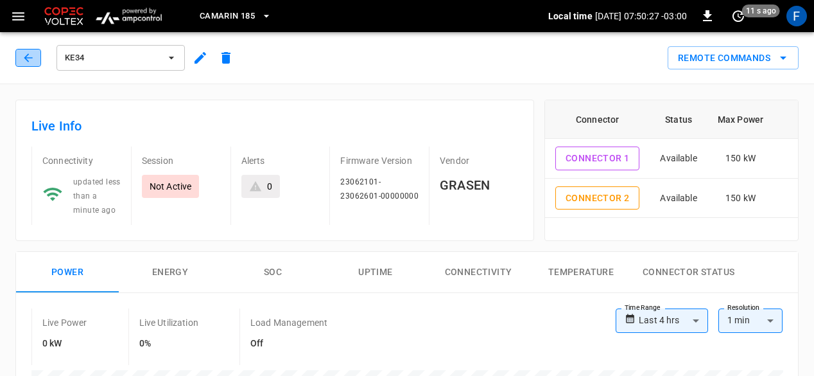
click at [36, 58] on button "button" at bounding box center [28, 58] width 26 height 18
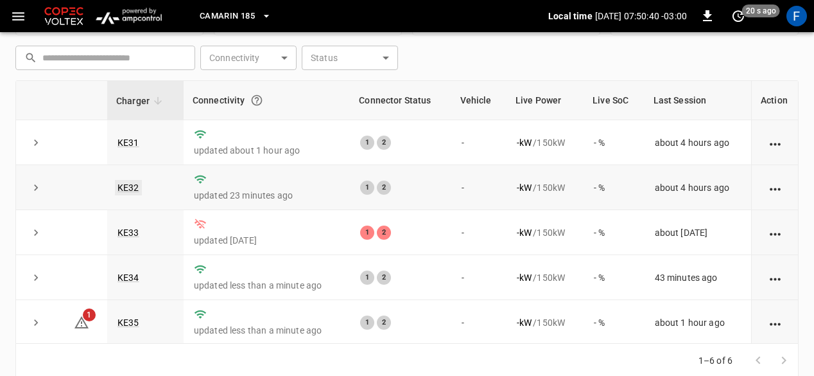
click at [127, 187] on link "KE32" at bounding box center [128, 187] width 27 height 15
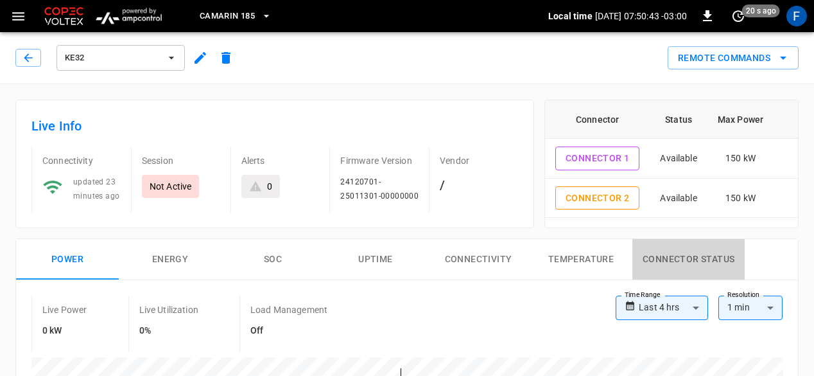
click at [680, 254] on button "Connector Status" at bounding box center [689, 259] width 112 height 41
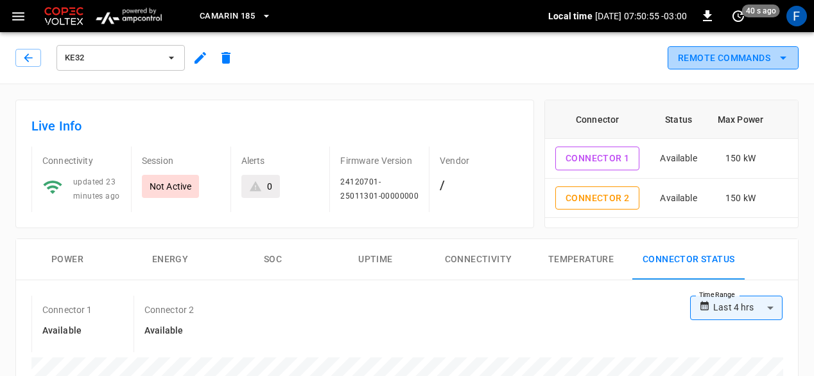
click at [742, 61] on button "Remote Commands" at bounding box center [733, 58] width 131 height 24
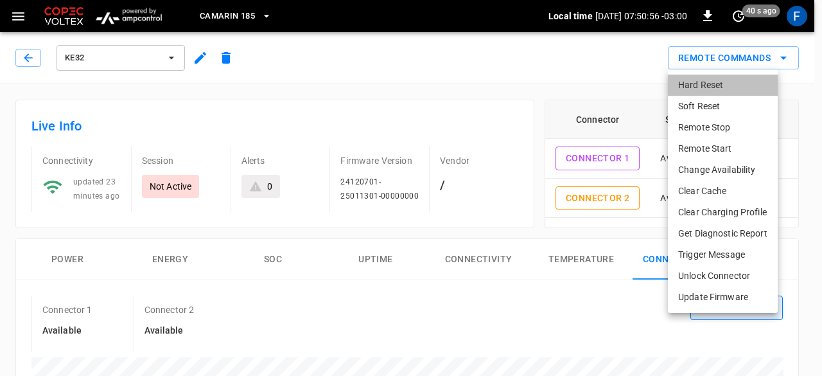
click at [713, 74] on li "Hard Reset" at bounding box center [723, 84] width 110 height 21
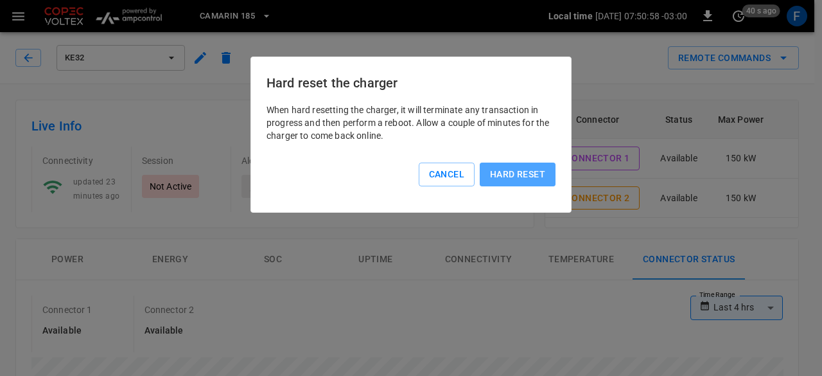
click at [498, 169] on button "Hard reset" at bounding box center [518, 174] width 76 height 24
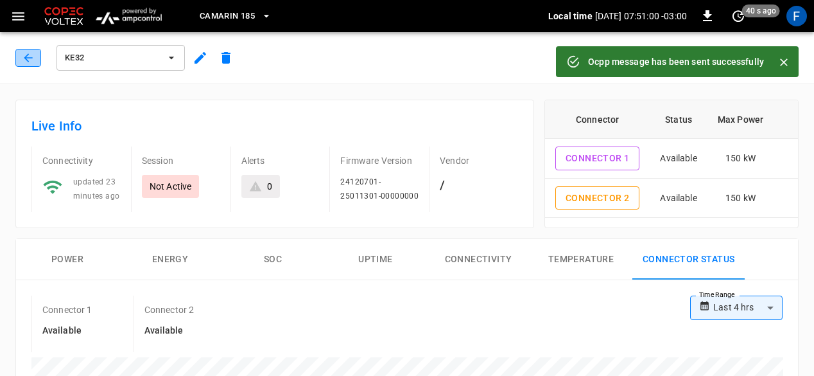
click at [29, 60] on icon "button" at bounding box center [28, 57] width 13 height 13
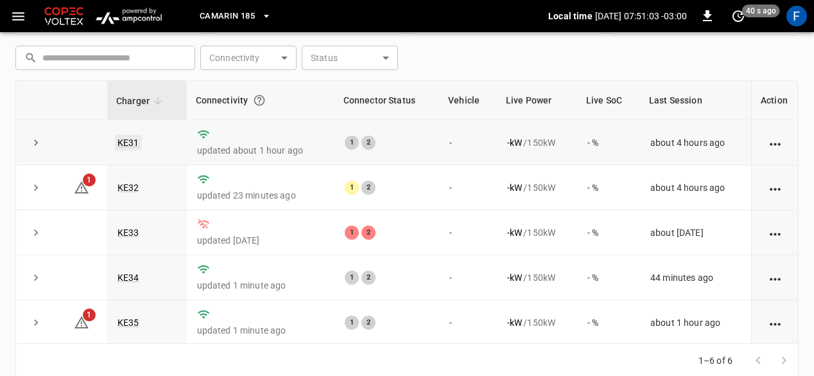
click at [130, 143] on link "KE31" at bounding box center [128, 142] width 27 height 15
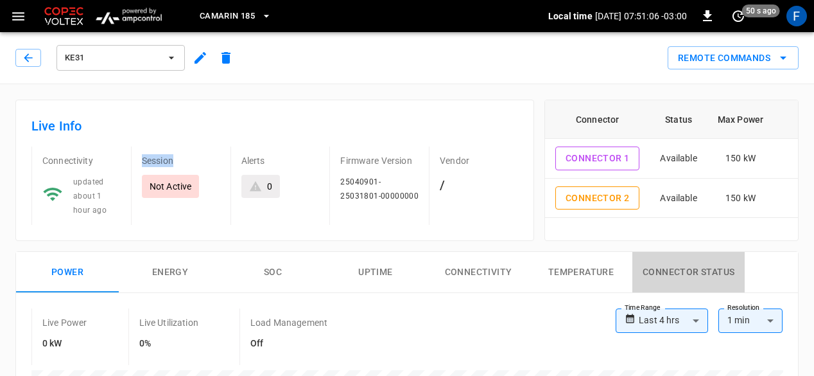
click at [652, 265] on button "Connector Status" at bounding box center [689, 272] width 112 height 41
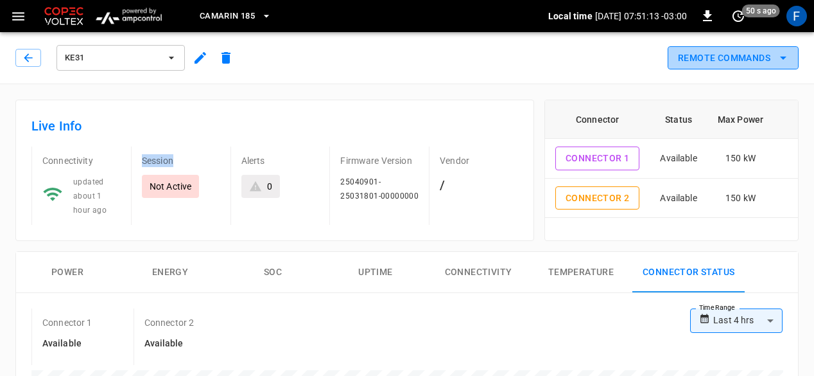
click at [729, 64] on button "Remote Commands" at bounding box center [733, 58] width 131 height 24
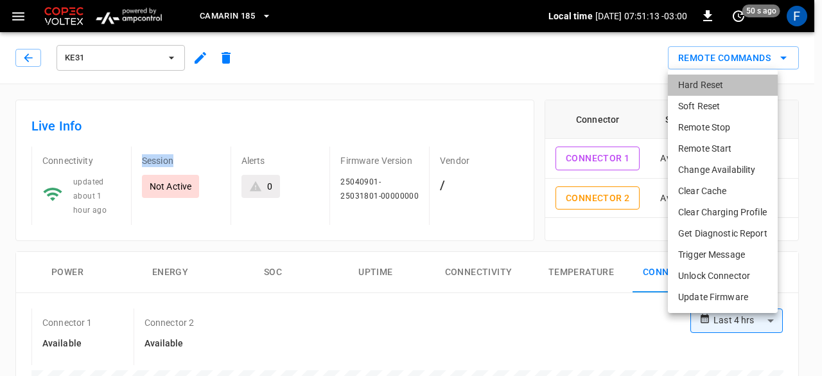
click at [701, 85] on li "Hard Reset" at bounding box center [723, 84] width 110 height 21
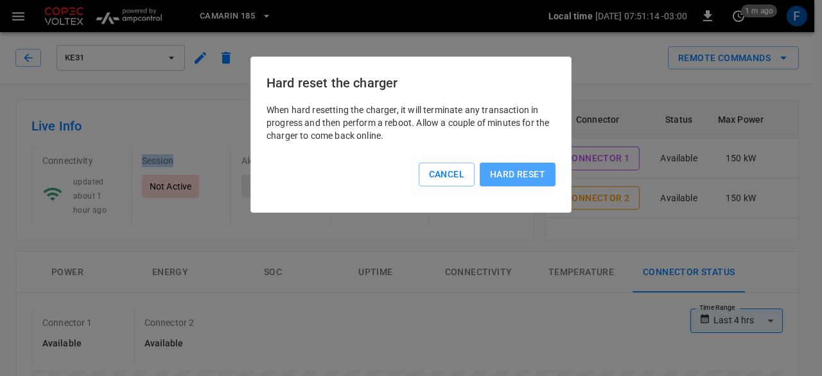
click at [520, 172] on button "Hard reset" at bounding box center [518, 174] width 76 height 24
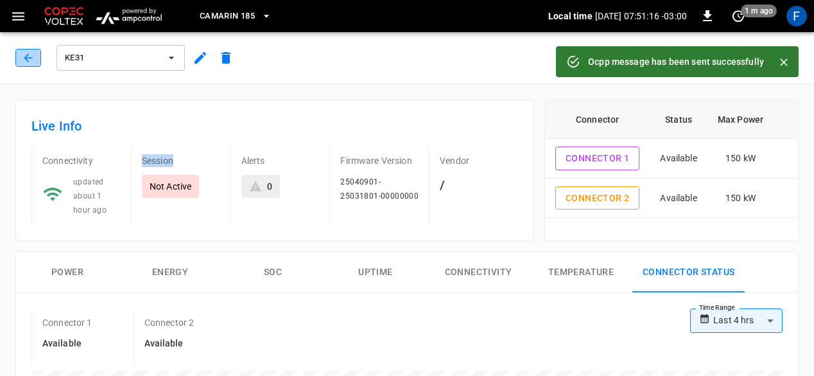
click at [26, 58] on icon "button" at bounding box center [28, 57] width 13 height 13
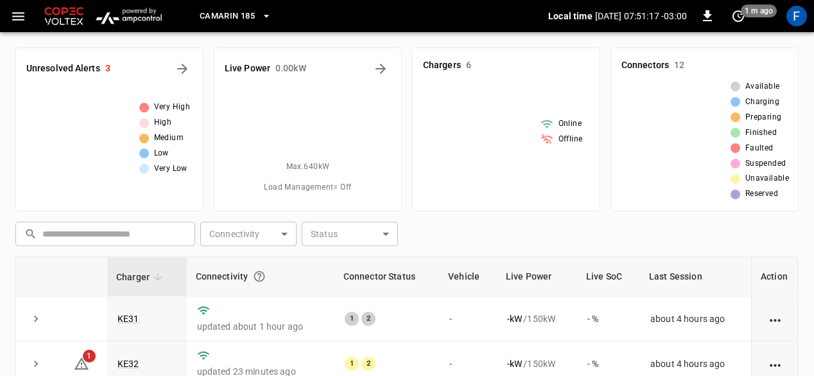
scroll to position [176, 0]
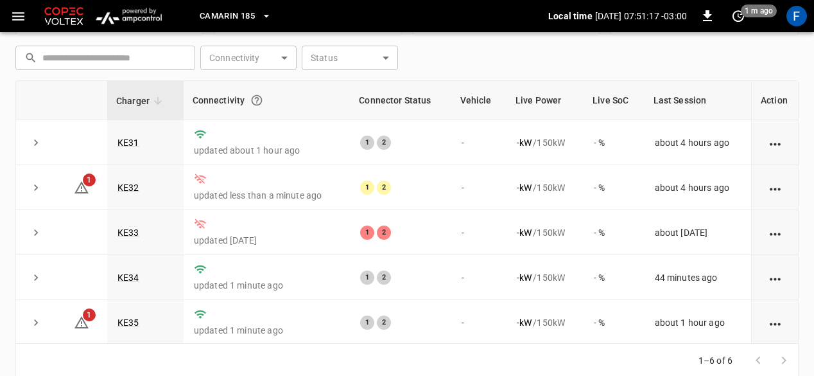
click at [26, 58] on icon at bounding box center [30, 57] width 13 height 13
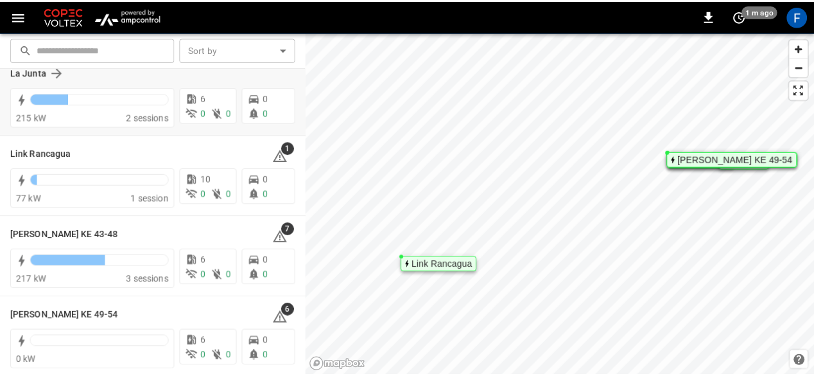
scroll to position [114, 0]
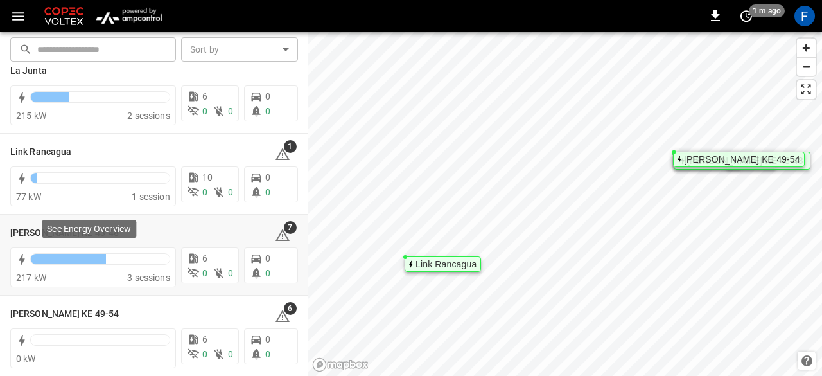
click at [75, 225] on p "See Energy Overview" at bounding box center [89, 228] width 84 height 13
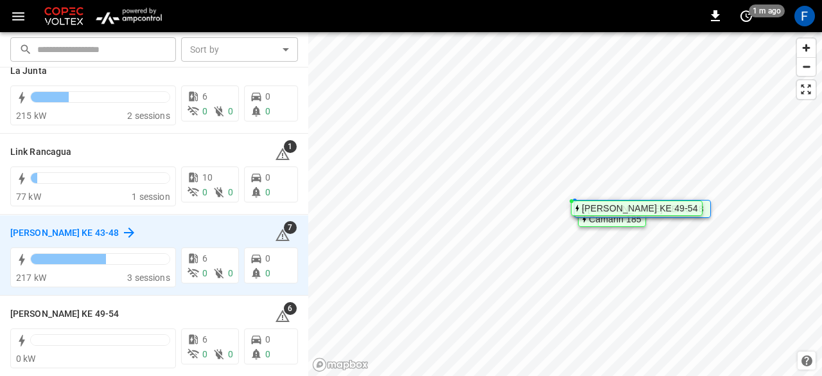
click at [26, 233] on h6 "[PERSON_NAME] KE 43-48" at bounding box center [64, 233] width 109 height 14
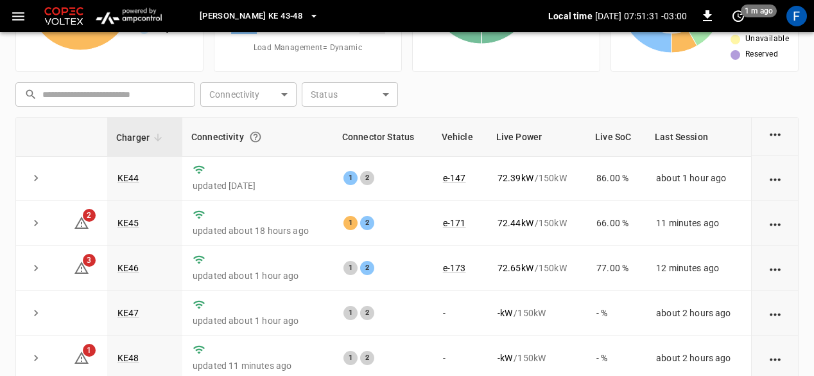
scroll to position [193, 0]
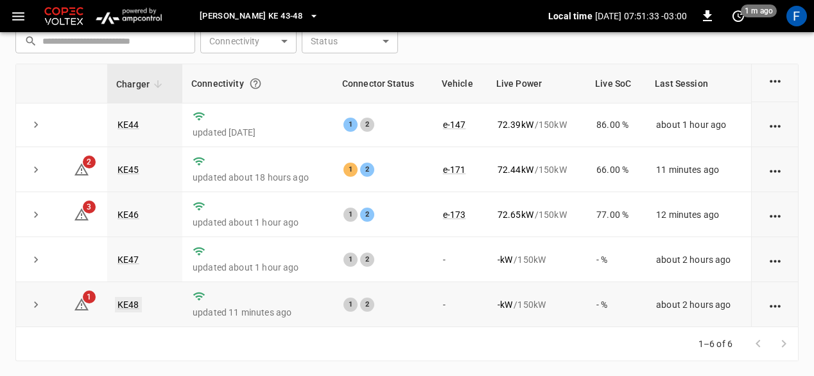
click at [119, 303] on link "KE48" at bounding box center [128, 304] width 27 height 15
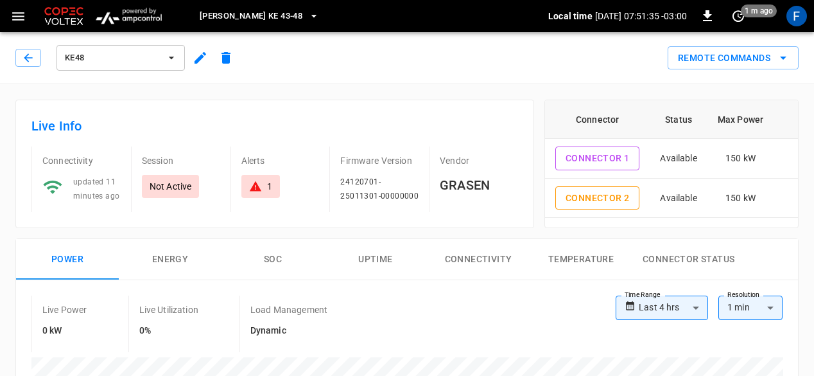
click at [258, 244] on button "SOC" at bounding box center [273, 259] width 103 height 41
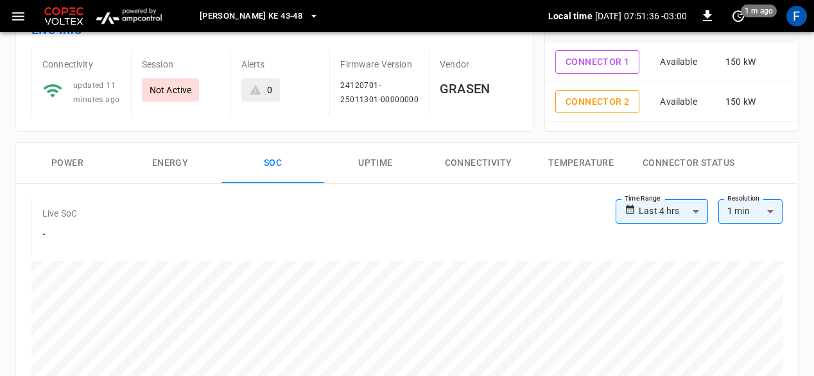
scroll to position [98, 0]
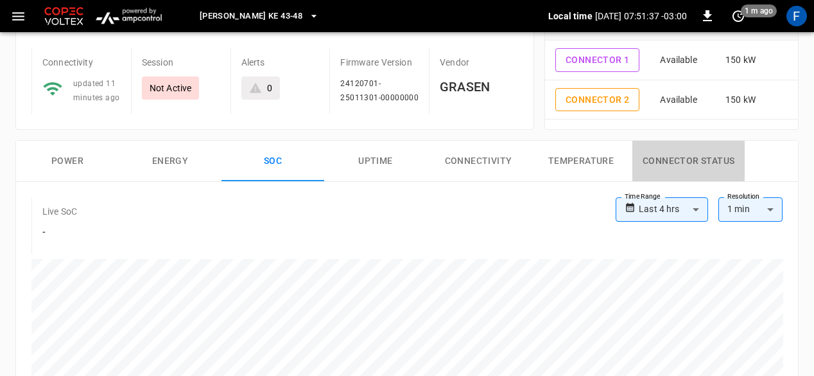
click at [649, 151] on button "Connector Status" at bounding box center [689, 161] width 112 height 41
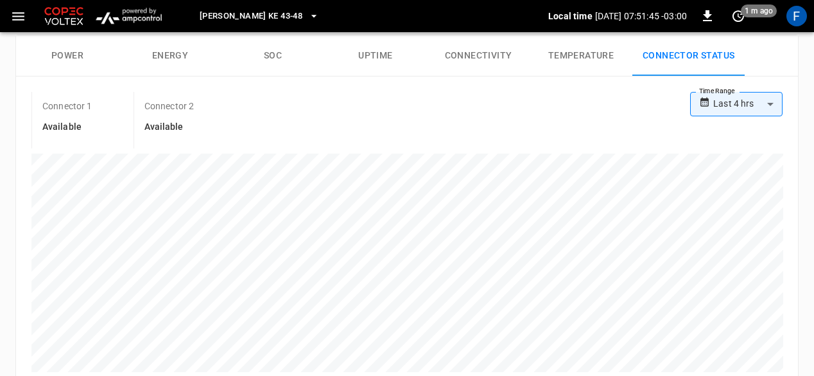
scroll to position [220, 0]
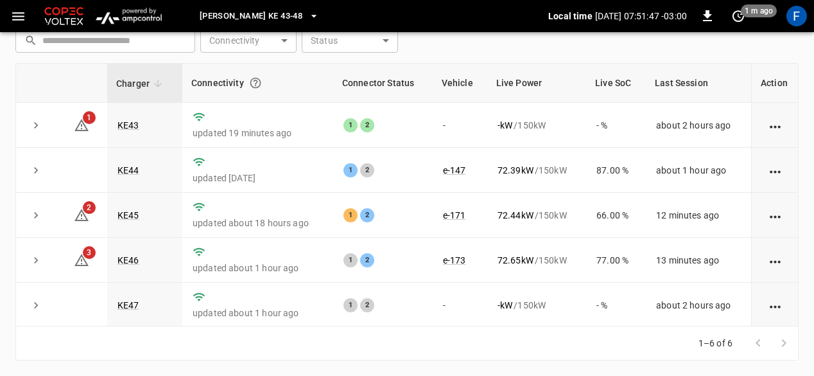
scroll to position [193, 0]
click at [118, 268] on td "KE46" at bounding box center [144, 260] width 75 height 45
click at [124, 263] on link "KE46" at bounding box center [128, 260] width 27 height 15
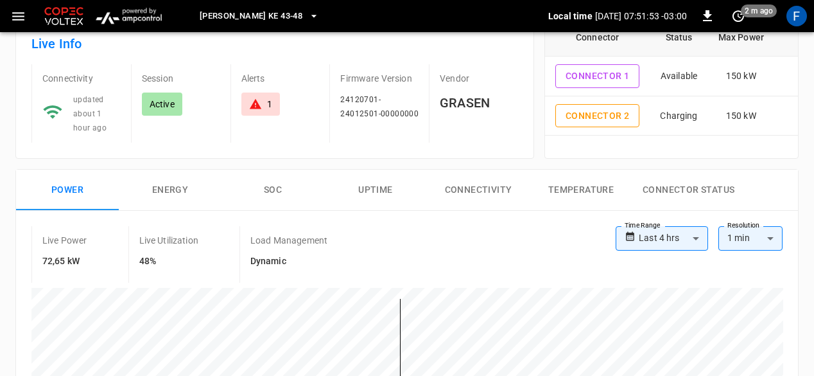
scroll to position [86, 0]
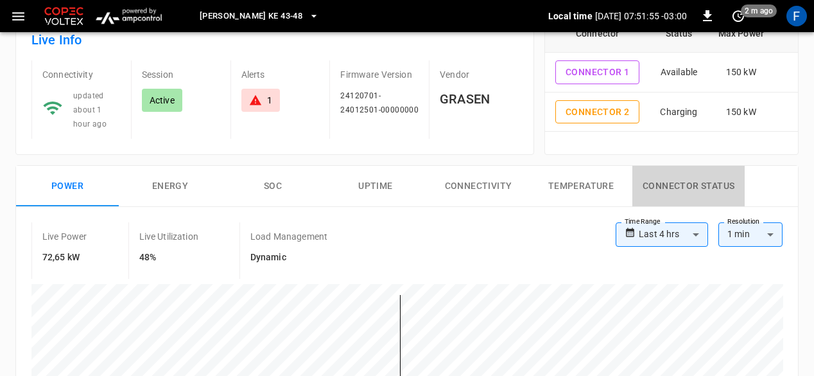
click at [651, 182] on button "Connector Status" at bounding box center [689, 186] width 112 height 41
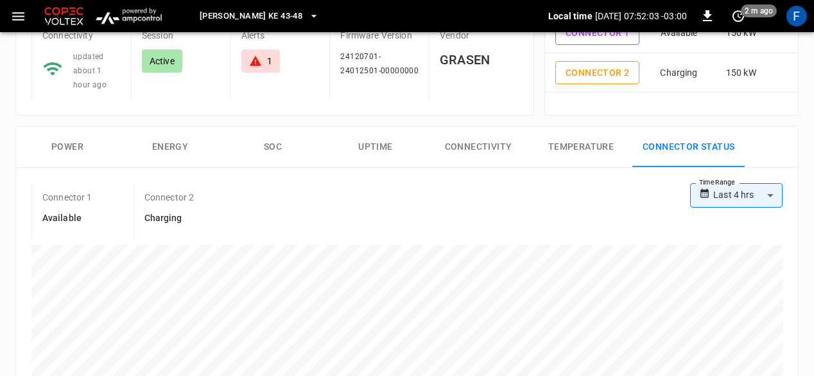
scroll to position [139, 0]
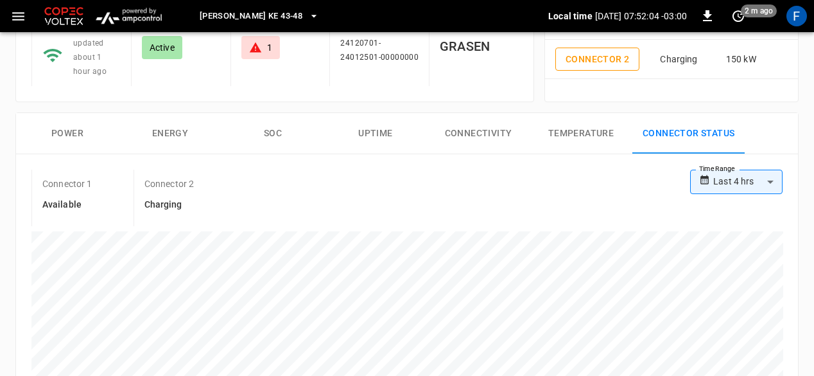
click at [381, 157] on div "**********" at bounding box center [407, 335] width 782 height 362
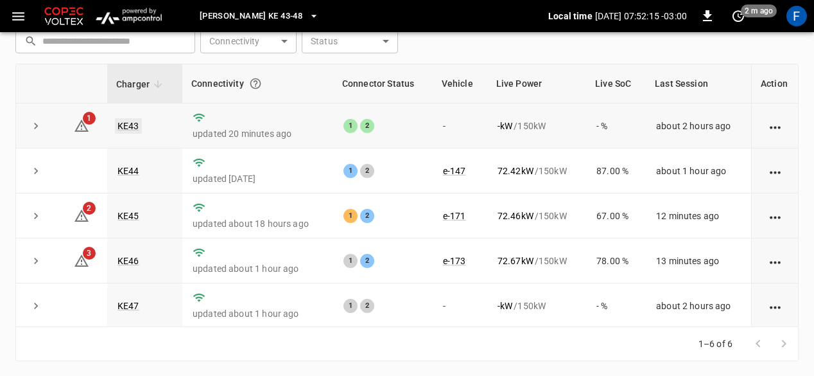
click at [123, 125] on link "KE43" at bounding box center [128, 125] width 27 height 15
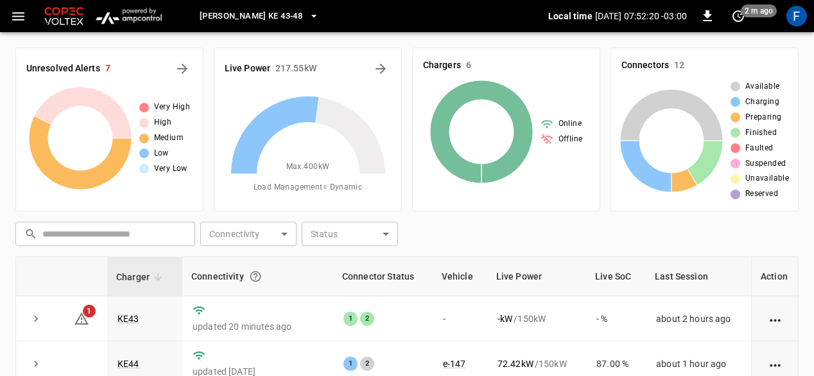
scroll to position [193, 0]
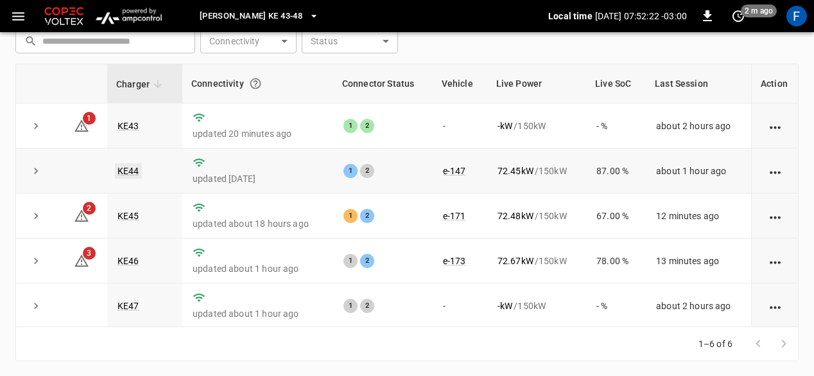
click at [123, 175] on link "KE44" at bounding box center [128, 170] width 27 height 15
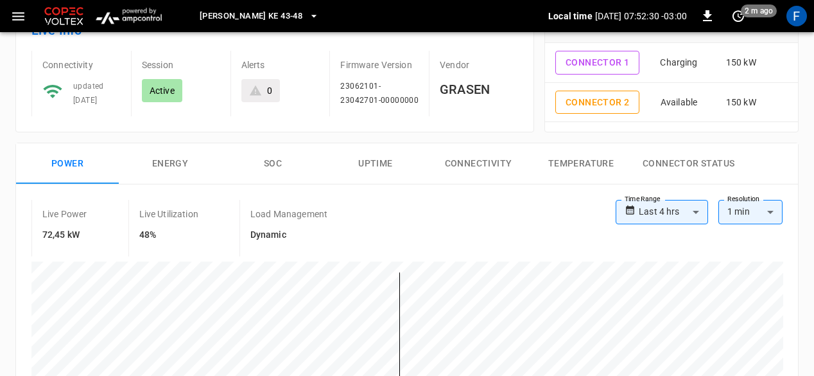
scroll to position [100, 0]
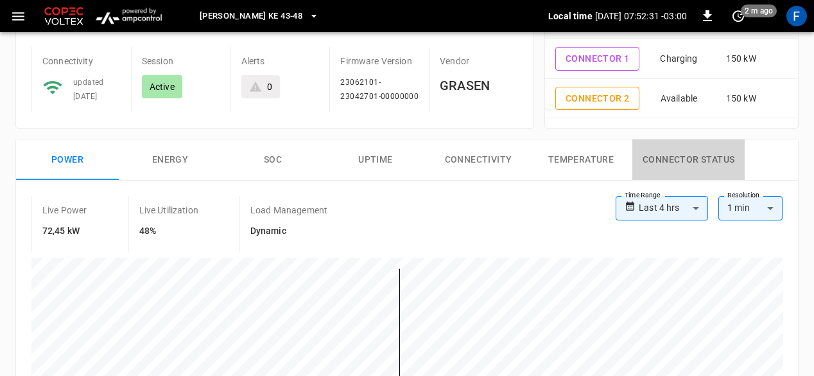
click at [665, 159] on button "Connector Status" at bounding box center [689, 159] width 112 height 41
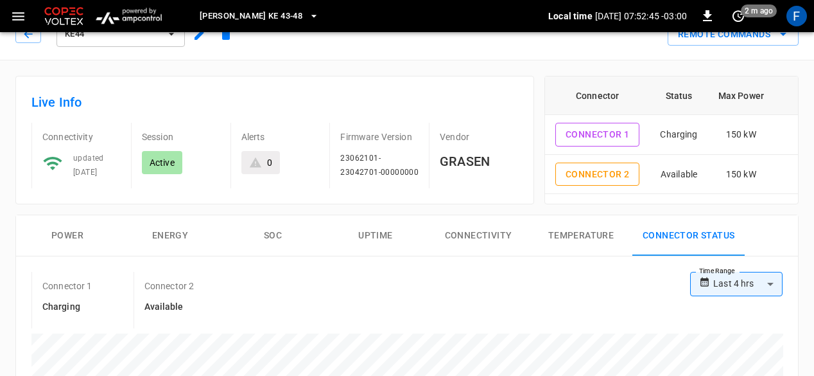
scroll to position [22, 0]
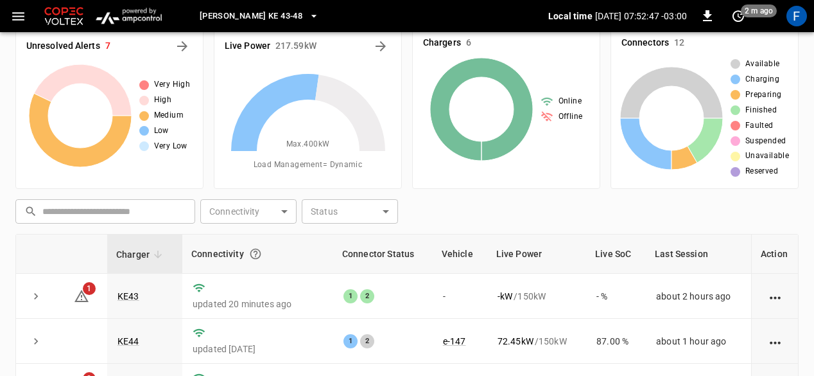
scroll to position [193, 0]
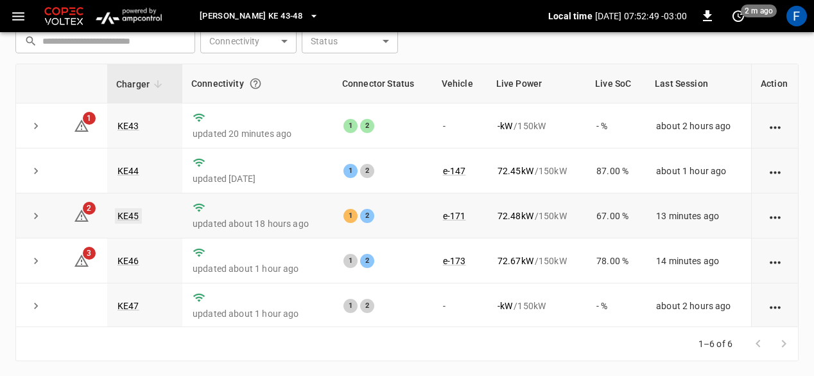
click at [128, 219] on link "KE45" at bounding box center [128, 215] width 27 height 15
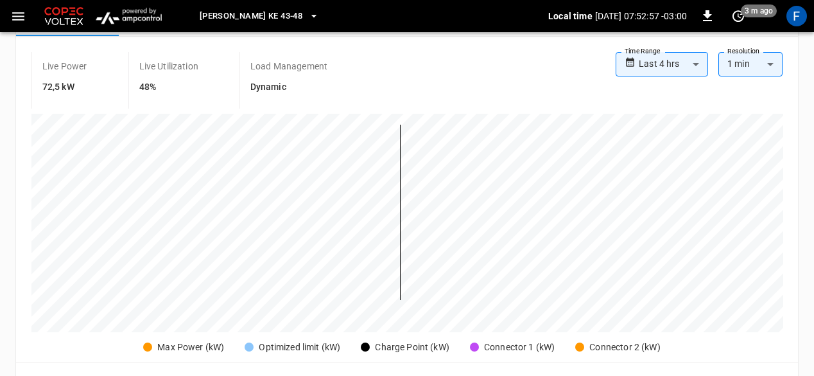
scroll to position [257, 0]
click at [311, 151] on div at bounding box center [400, 211] width 704 height 175
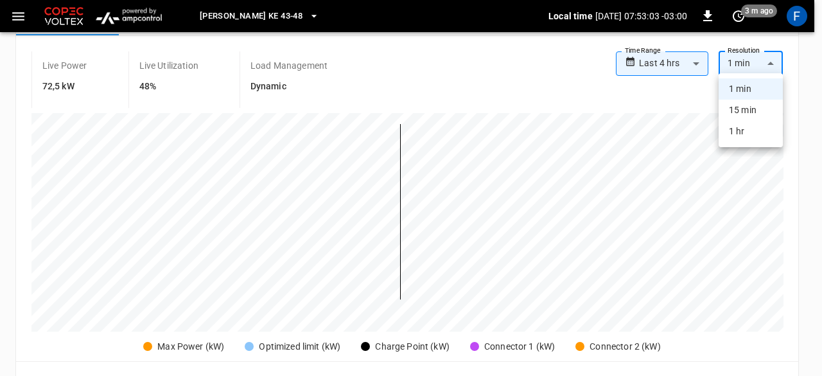
click at [753, 62] on body "**********" at bounding box center [411, 279] width 822 height 1072
click at [753, 62] on div at bounding box center [411, 188] width 822 height 376
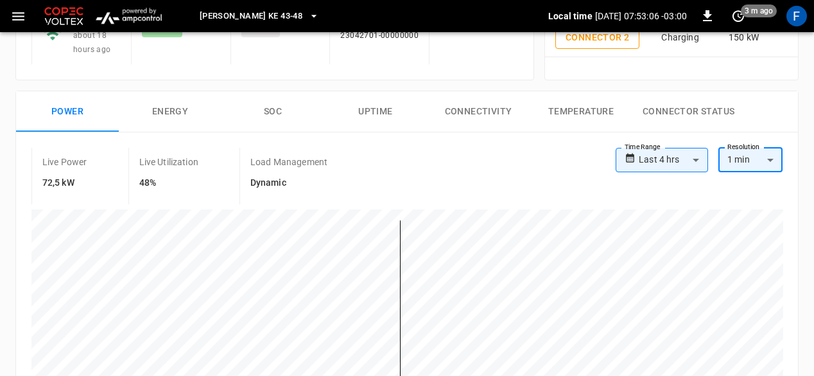
scroll to position [153, 0]
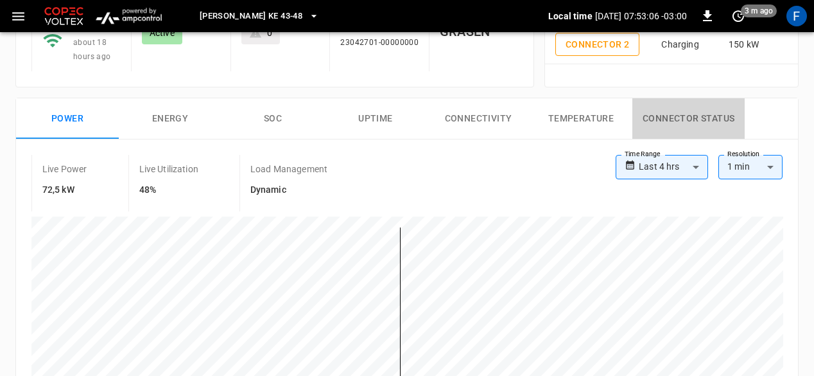
click at [673, 107] on button "Connector Status" at bounding box center [689, 118] width 112 height 41
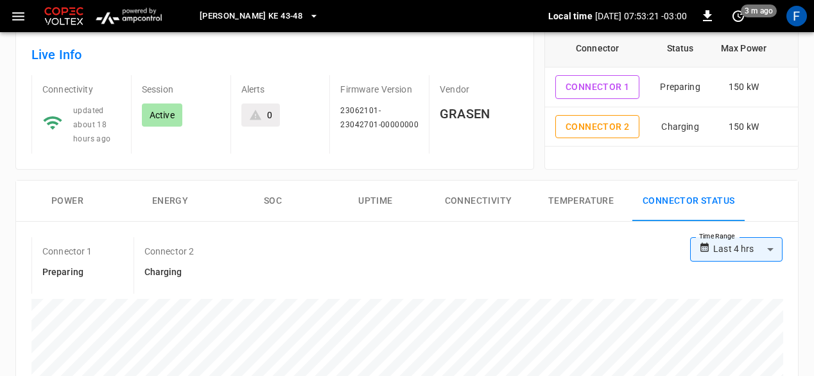
scroll to position [0, 0]
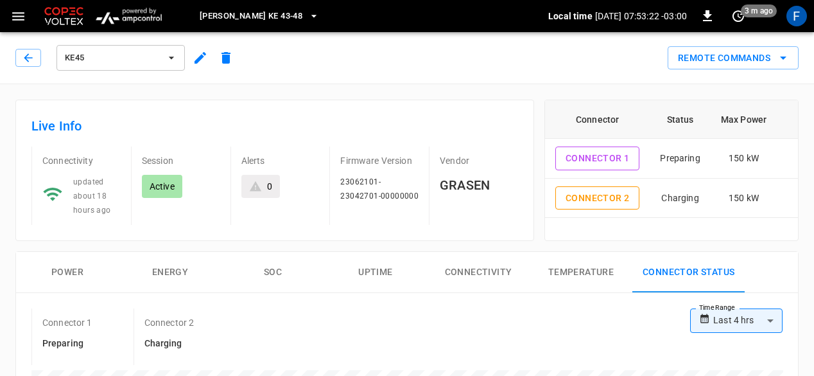
click at [19, 67] on div "KE45" at bounding box center [126, 57] width 223 height 31
click at [32, 52] on icon "button" at bounding box center [28, 57] width 13 height 13
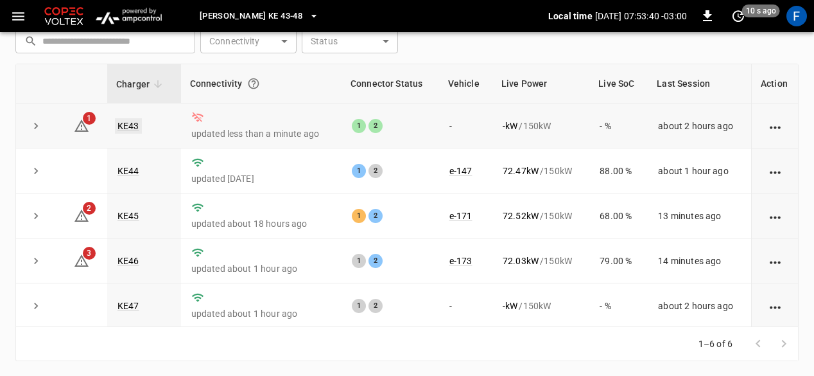
click at [130, 125] on link "KE43" at bounding box center [128, 125] width 27 height 15
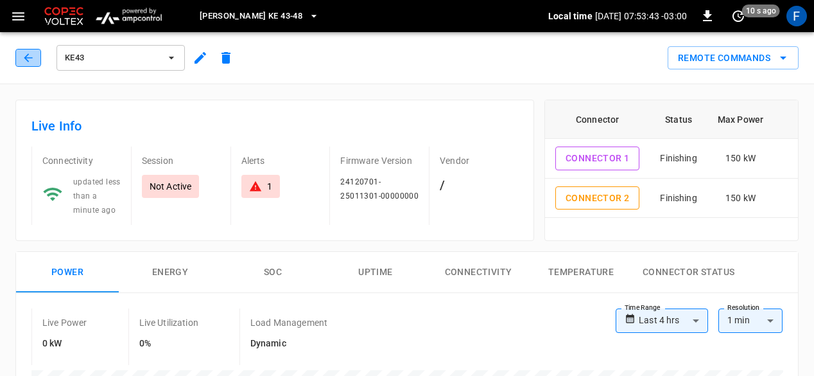
click at [17, 61] on button "button" at bounding box center [28, 58] width 26 height 18
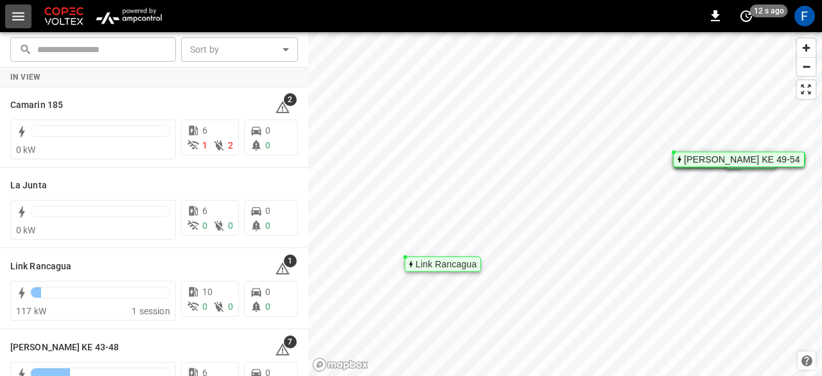
click at [8, 4] on button "button" at bounding box center [18, 16] width 26 height 24
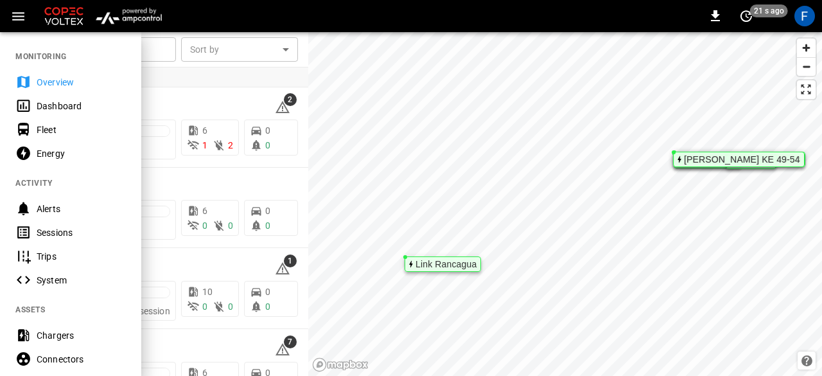
click at [185, 84] on div at bounding box center [411, 188] width 822 height 376
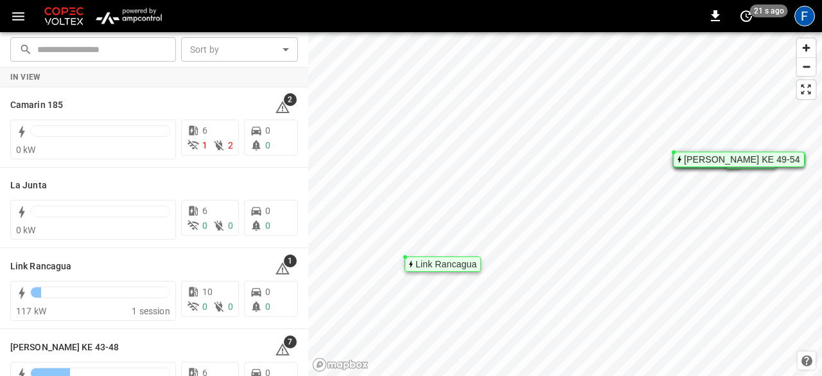
click at [800, 21] on div "F" at bounding box center [804, 16] width 21 height 21
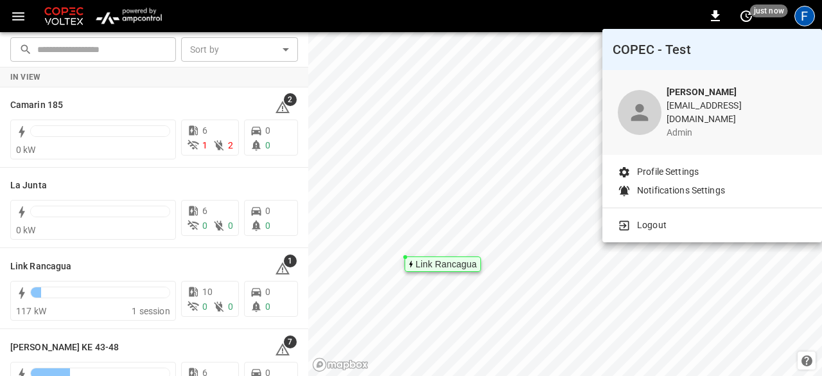
click at [220, 13] on div at bounding box center [411, 188] width 822 height 376
